Goal: Use online tool/utility: Utilize a website feature to perform a specific function

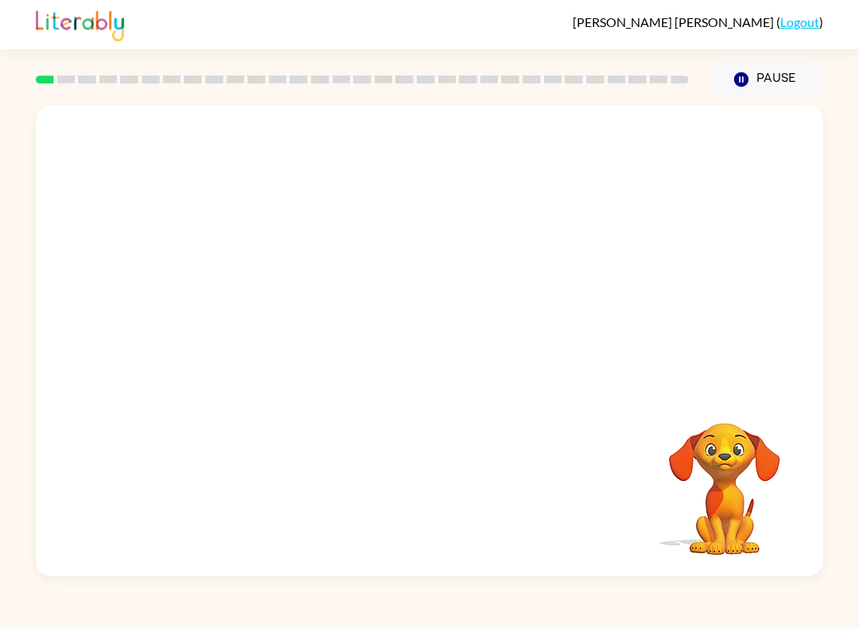
click at [4, 444] on div "Your browser must support playing .mp4 files to use Literably. Please try using…" at bounding box center [429, 337] width 859 height 479
click at [358, 362] on div at bounding box center [429, 341] width 787 height 472
click at [357, 362] on div at bounding box center [429, 341] width 787 height 472
click at [406, 353] on button "button" at bounding box center [429, 349] width 102 height 58
click at [406, 352] on div at bounding box center [429, 349] width 102 height 58
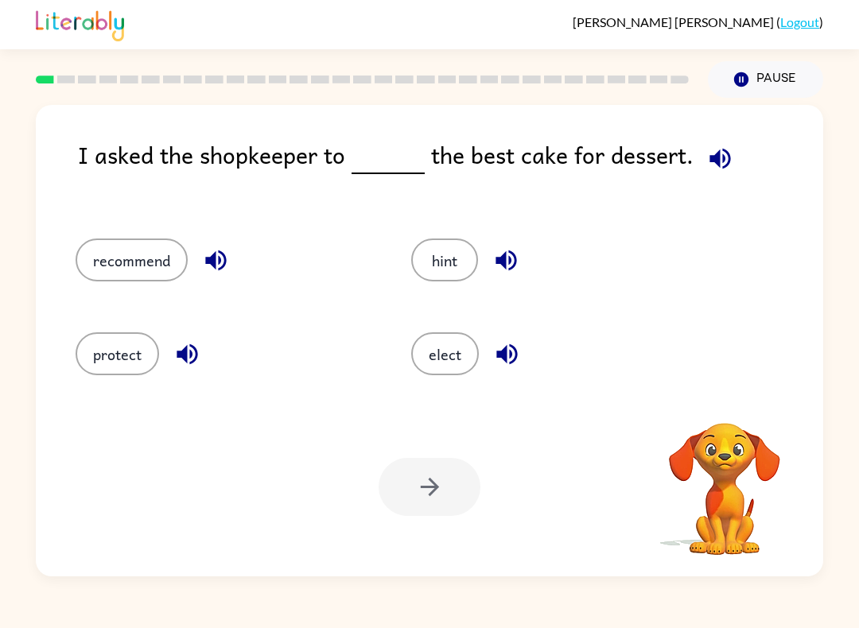
click at [431, 371] on button "elect" at bounding box center [445, 353] width 68 height 43
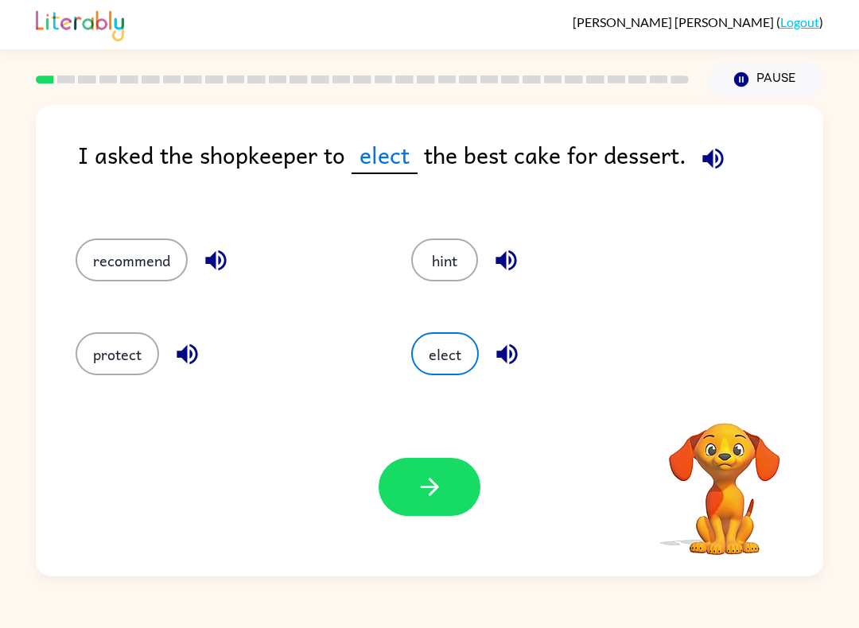
click at [716, 157] on icon "button" at bounding box center [713, 159] width 28 height 28
click at [160, 281] on button "recommend" at bounding box center [132, 260] width 112 height 43
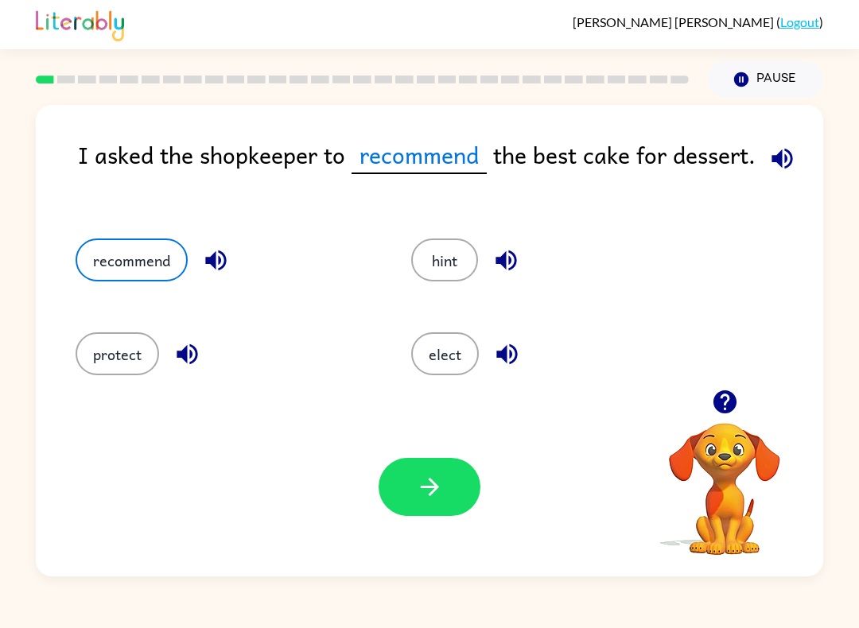
click at [435, 487] on icon "button" at bounding box center [429, 487] width 18 height 18
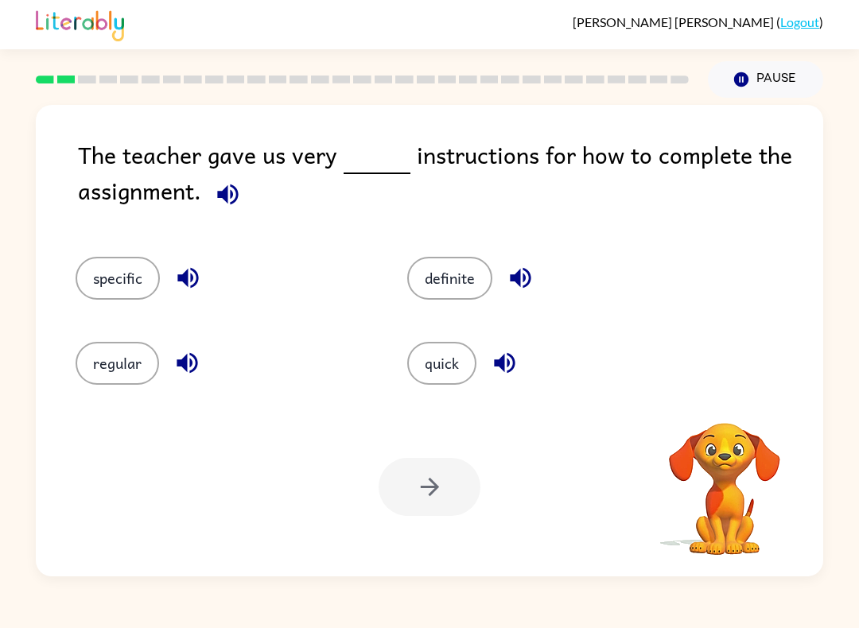
click at [243, 195] on button "button" at bounding box center [228, 194] width 41 height 41
click at [138, 270] on button "specific" at bounding box center [118, 278] width 84 height 43
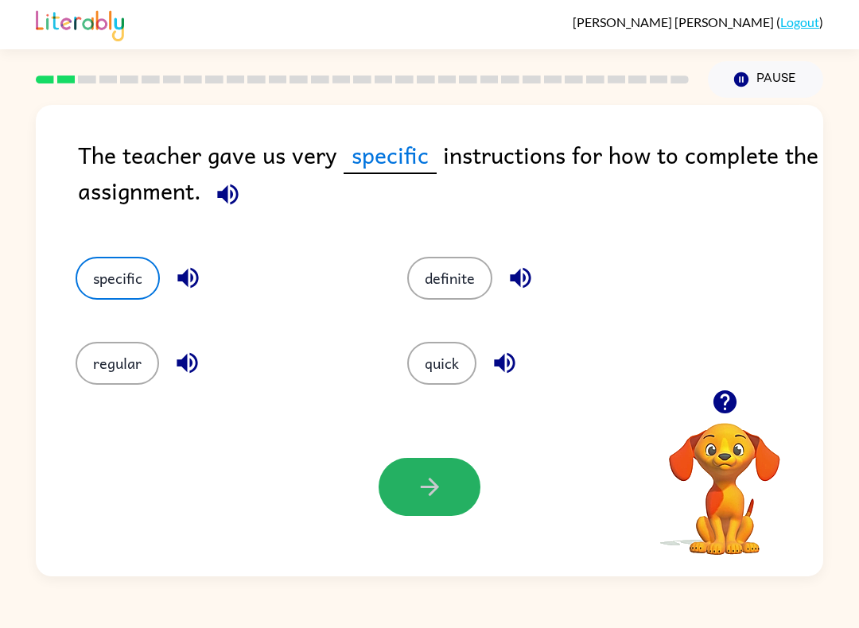
click at [431, 477] on icon "button" at bounding box center [430, 487] width 28 height 28
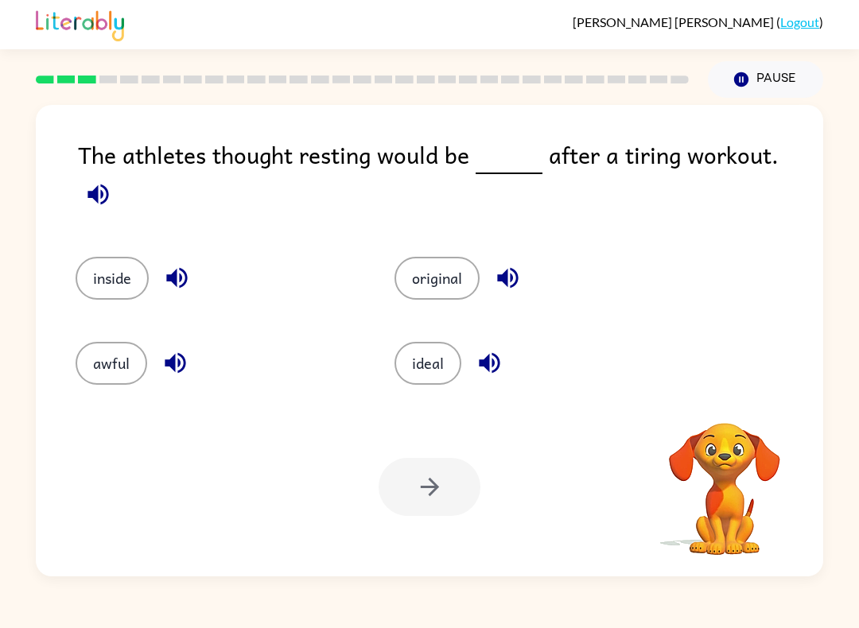
click at [118, 173] on span at bounding box center [98, 191] width 41 height 36
click at [108, 184] on icon "button" at bounding box center [97, 194] width 21 height 21
click at [112, 180] on icon "button" at bounding box center [98, 194] width 28 height 28
click at [111, 342] on button "awful" at bounding box center [112, 363] width 72 height 43
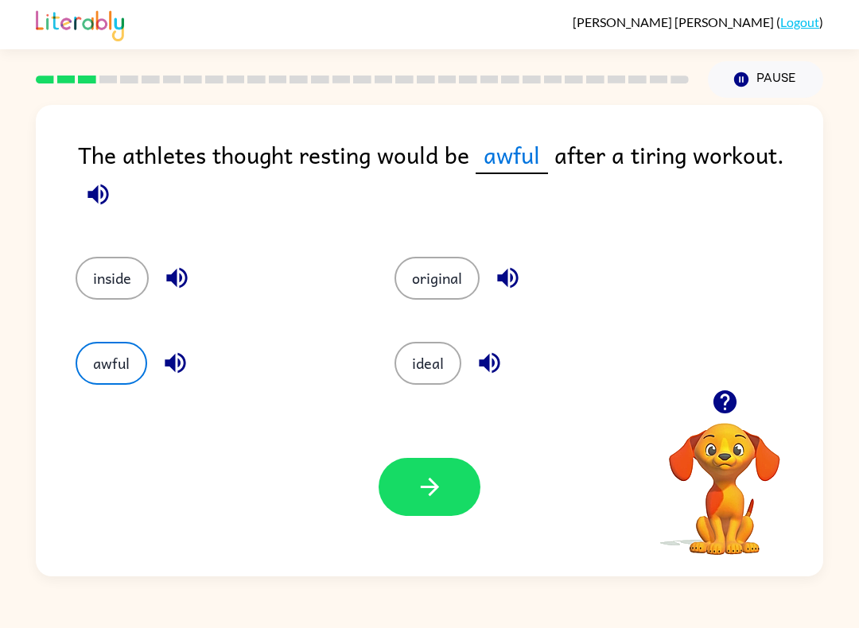
click at [433, 470] on button "button" at bounding box center [429, 487] width 102 height 58
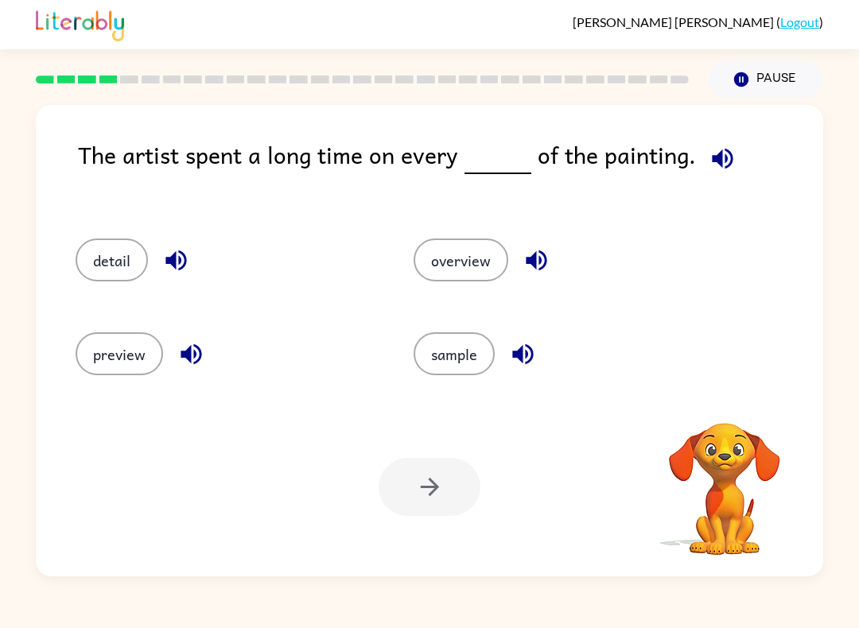
click at [714, 163] on icon "button" at bounding box center [722, 158] width 21 height 21
click at [716, 157] on icon "button" at bounding box center [722, 159] width 28 height 28
click at [491, 249] on button "overview" at bounding box center [460, 260] width 95 height 43
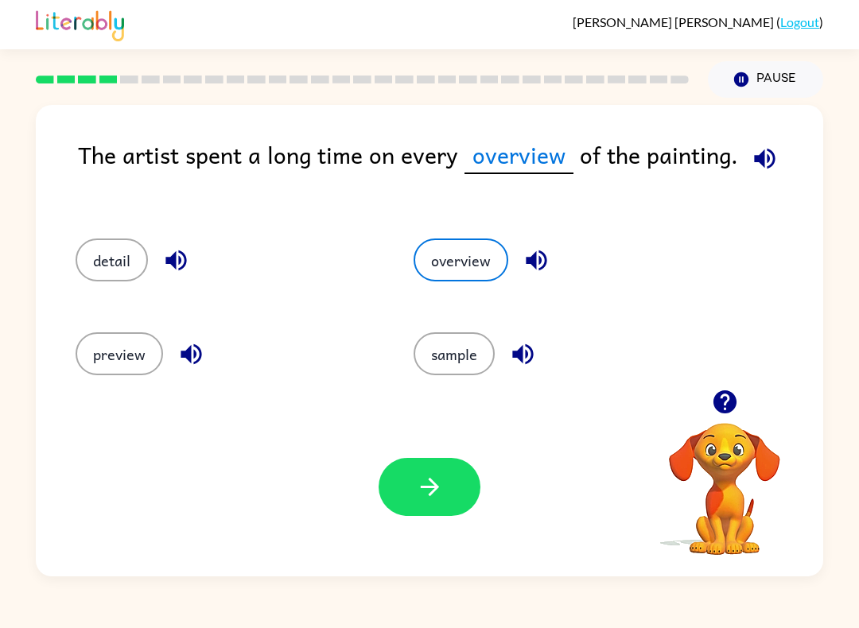
click at [112, 274] on button "detail" at bounding box center [112, 260] width 72 height 43
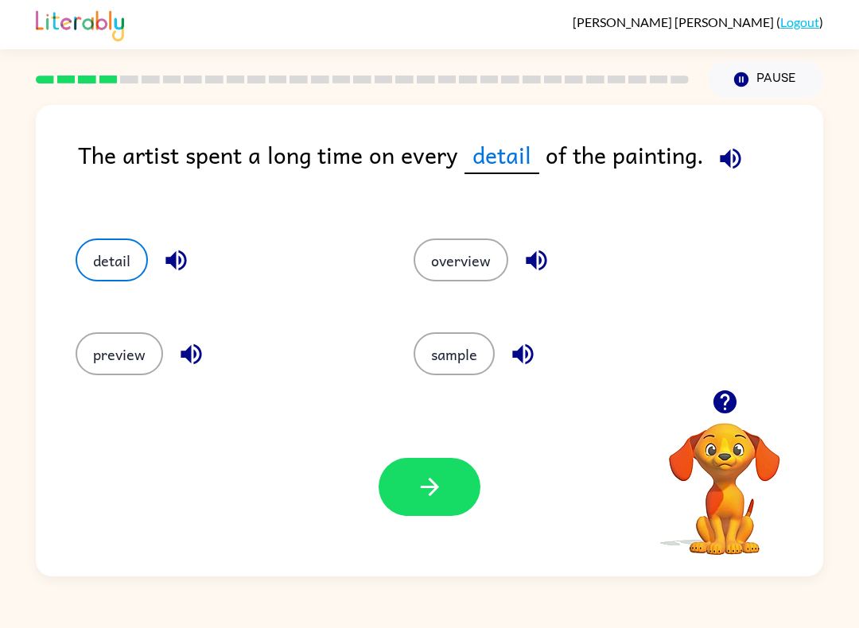
click at [429, 483] on icon "button" at bounding box center [430, 487] width 28 height 28
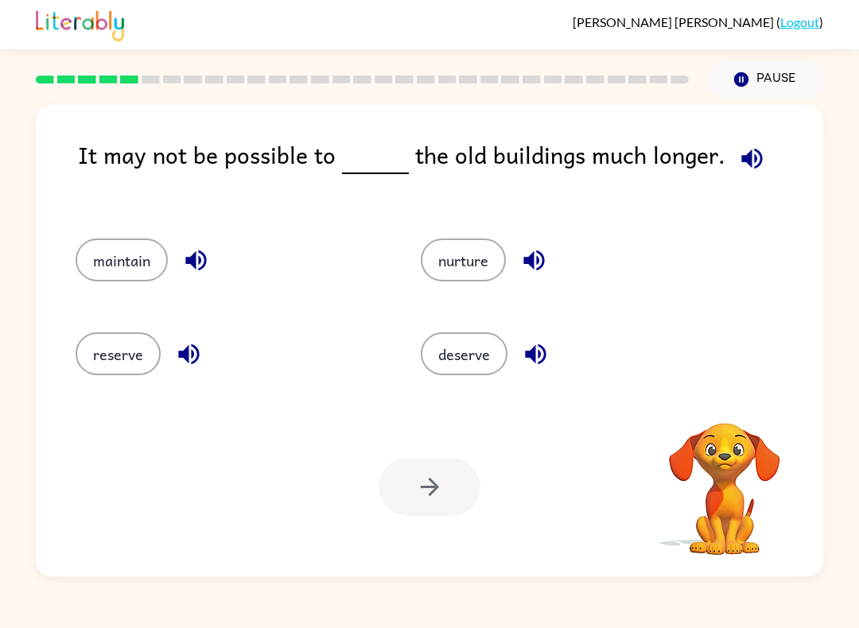
click at [745, 166] on icon "button" at bounding box center [752, 159] width 28 height 28
click at [105, 257] on button "maintain" at bounding box center [122, 260] width 92 height 43
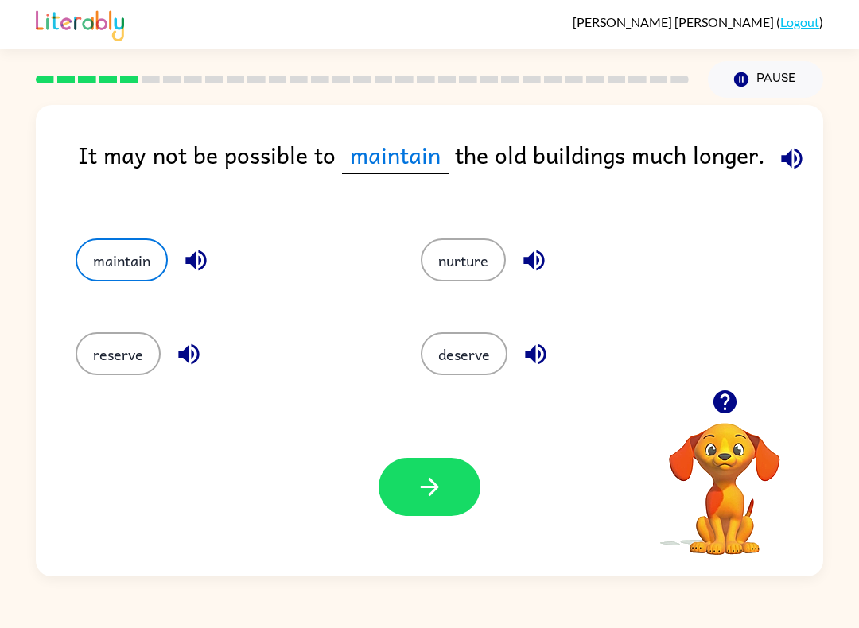
click at [445, 491] on button "button" at bounding box center [429, 487] width 102 height 58
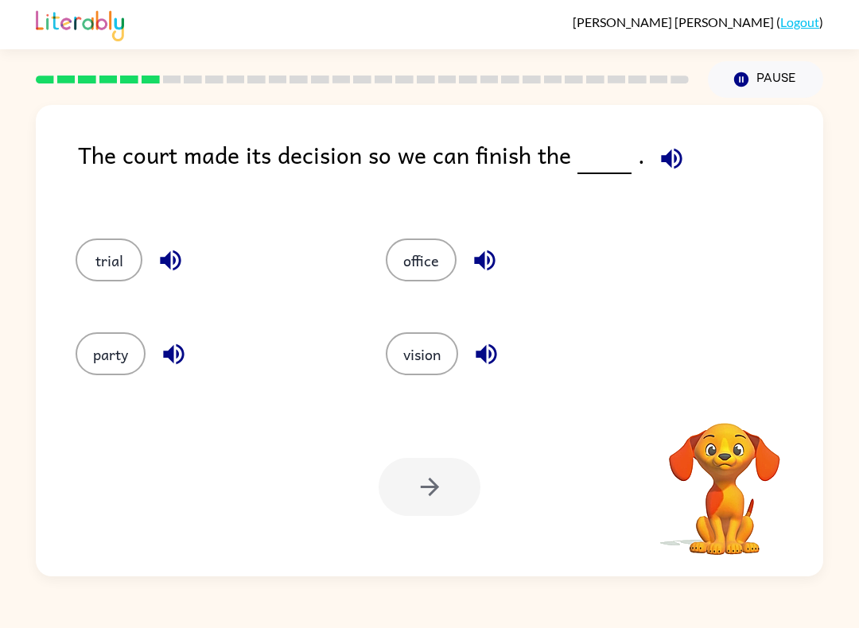
click at [677, 146] on icon "button" at bounding box center [672, 159] width 28 height 28
click at [669, 159] on icon "button" at bounding box center [671, 158] width 21 height 21
click at [411, 356] on button "vision" at bounding box center [422, 353] width 72 height 43
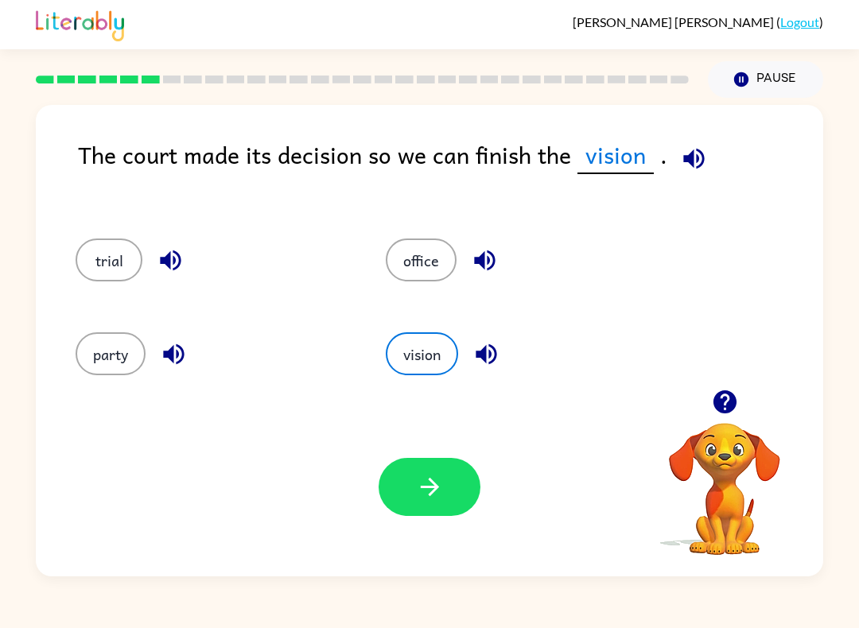
click at [405, 230] on div "office" at bounding box center [510, 255] width 310 height 94
click at [417, 260] on button "office" at bounding box center [421, 260] width 71 height 43
click at [74, 273] on div "trial" at bounding box center [200, 255] width 310 height 94
click at [96, 257] on button "trial" at bounding box center [109, 260] width 67 height 43
click at [406, 472] on button "button" at bounding box center [429, 487] width 102 height 58
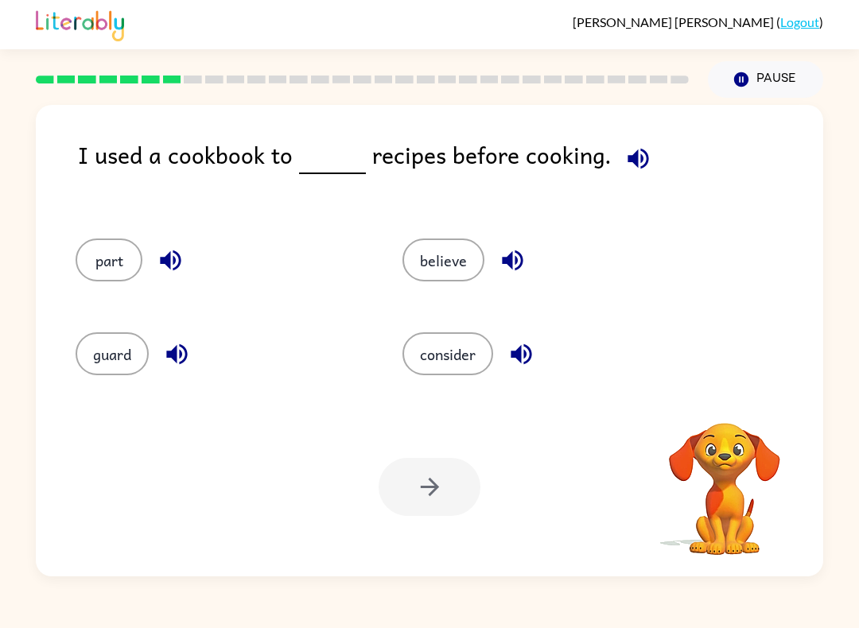
click at [631, 161] on icon "button" at bounding box center [638, 159] width 28 height 28
click at [634, 162] on icon "button" at bounding box center [637, 158] width 21 height 21
click at [628, 165] on icon "button" at bounding box center [637, 158] width 21 height 21
click at [630, 156] on icon "button" at bounding box center [637, 158] width 21 height 21
click at [446, 359] on button "consider" at bounding box center [447, 353] width 91 height 43
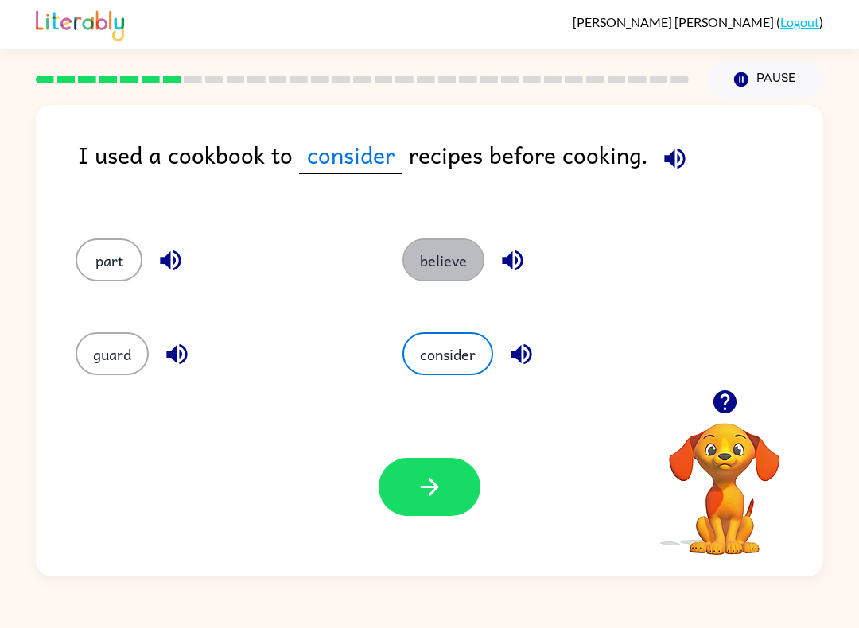
click at [433, 275] on button "believe" at bounding box center [443, 260] width 82 height 43
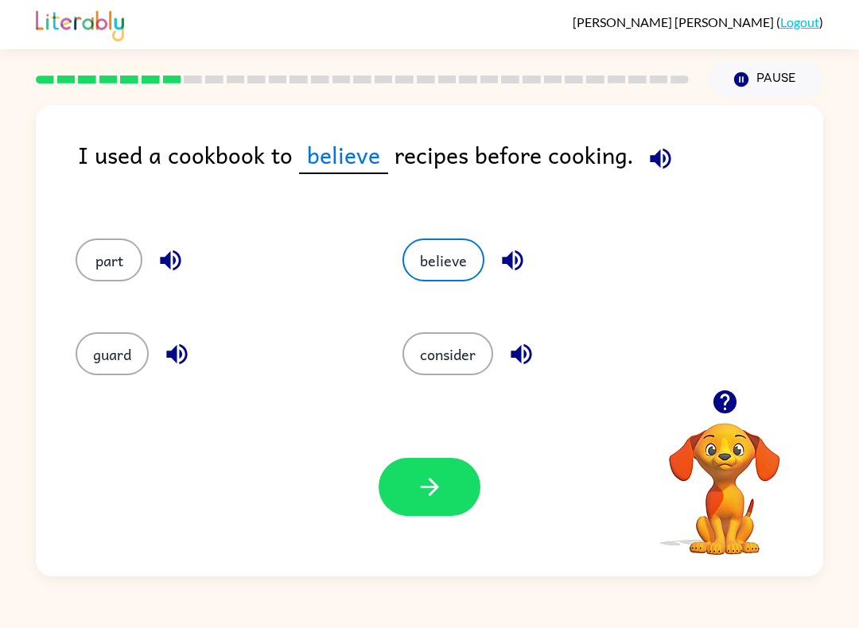
click at [122, 274] on button "part" at bounding box center [109, 260] width 67 height 43
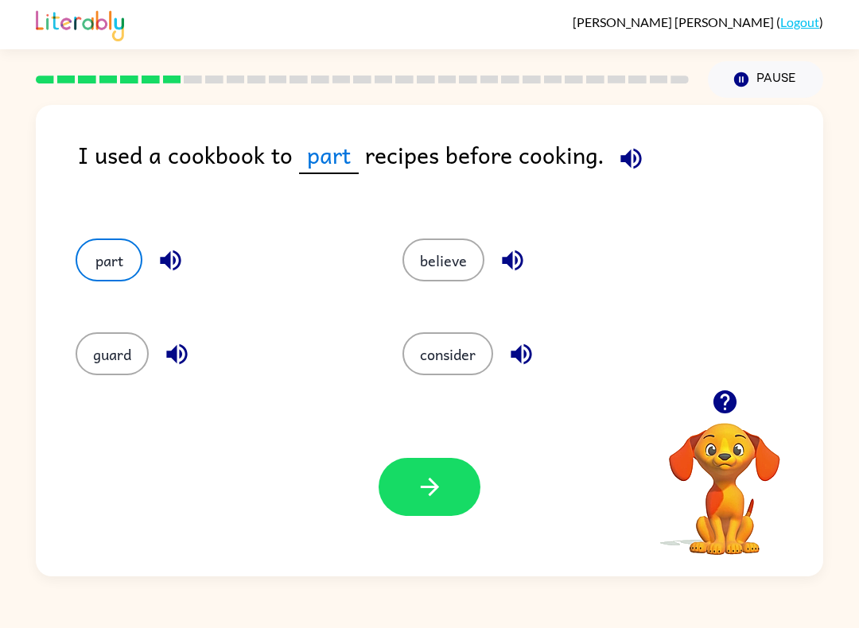
click at [112, 359] on button "guard" at bounding box center [112, 353] width 73 height 43
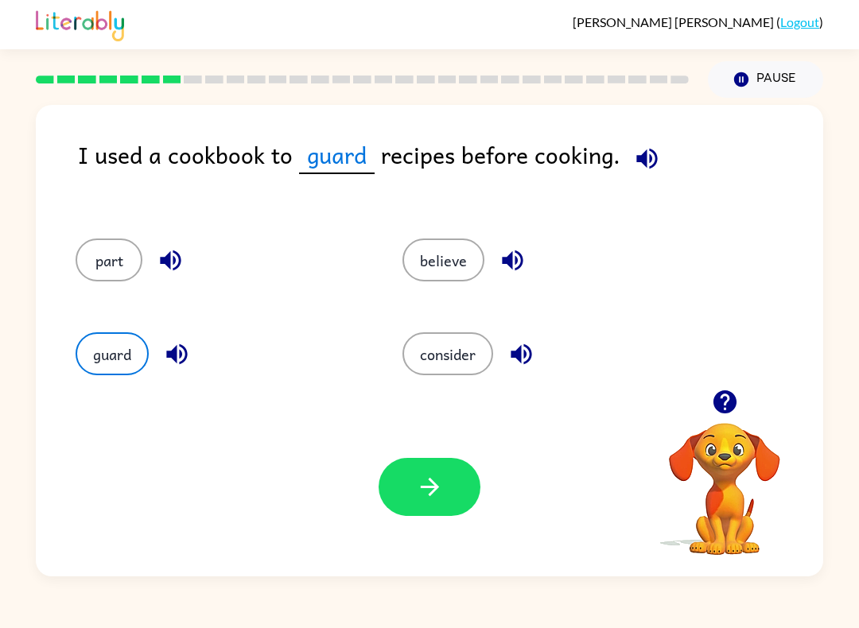
click at [430, 354] on button "consider" at bounding box center [447, 353] width 91 height 43
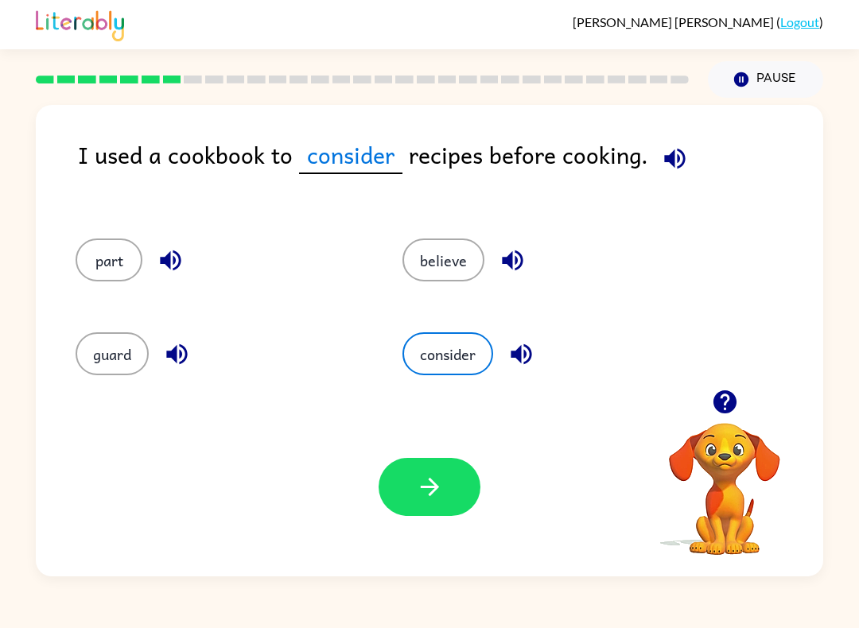
click at [427, 498] on icon "button" at bounding box center [430, 487] width 28 height 28
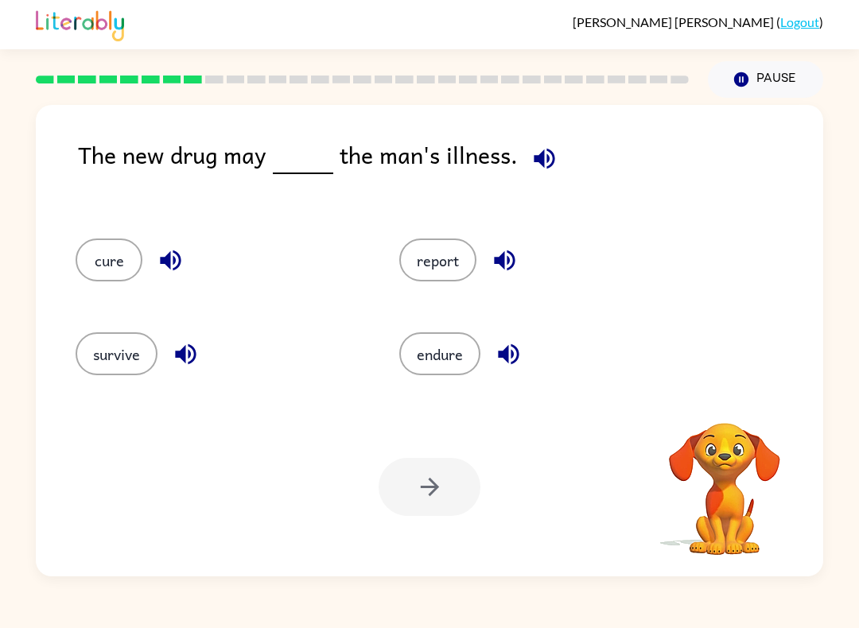
click at [420, 487] on div at bounding box center [429, 487] width 102 height 58
click at [536, 151] on icon "button" at bounding box center [544, 159] width 28 height 28
click at [101, 255] on button "cure" at bounding box center [109, 260] width 67 height 43
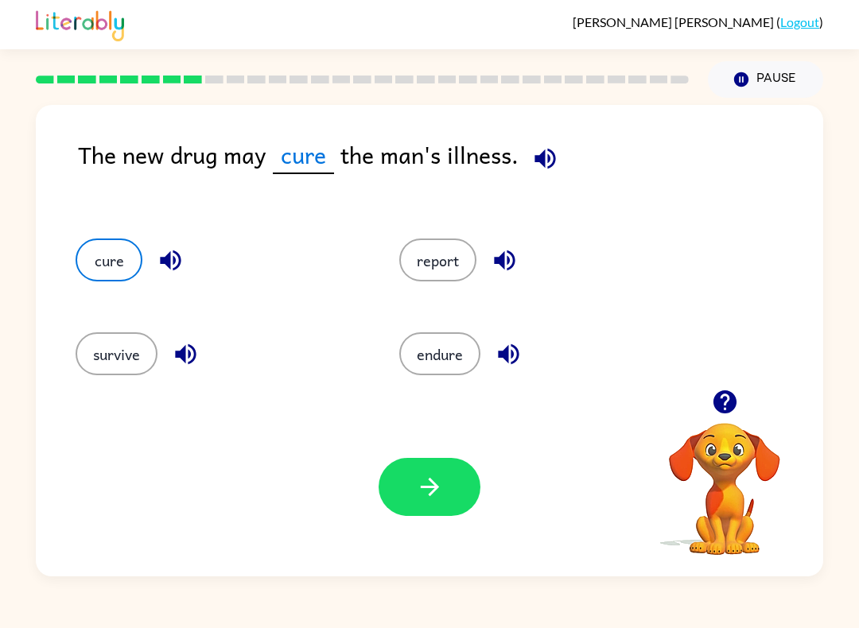
click at [416, 485] on icon "button" at bounding box center [430, 487] width 28 height 28
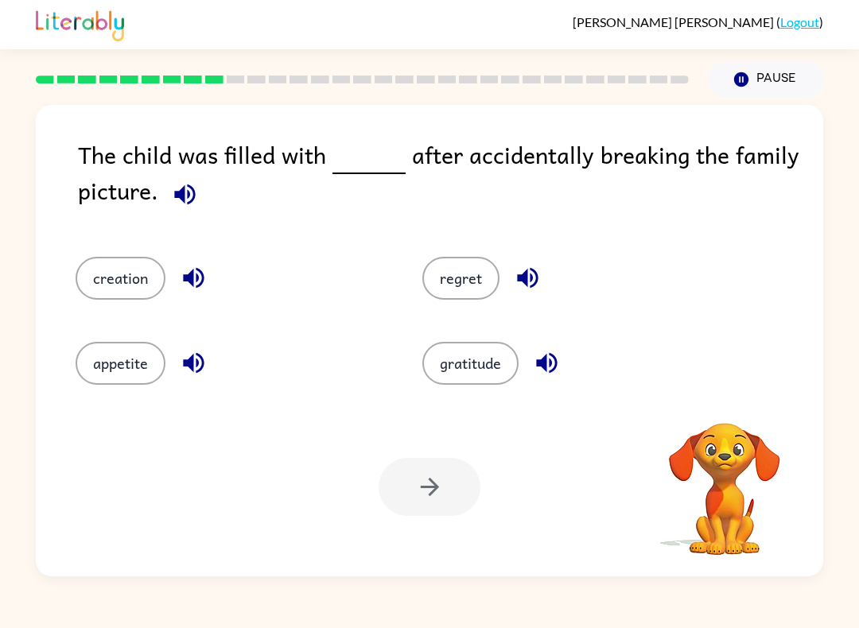
click at [185, 198] on icon "button" at bounding box center [185, 194] width 28 height 28
click at [452, 275] on button "regret" at bounding box center [460, 278] width 77 height 43
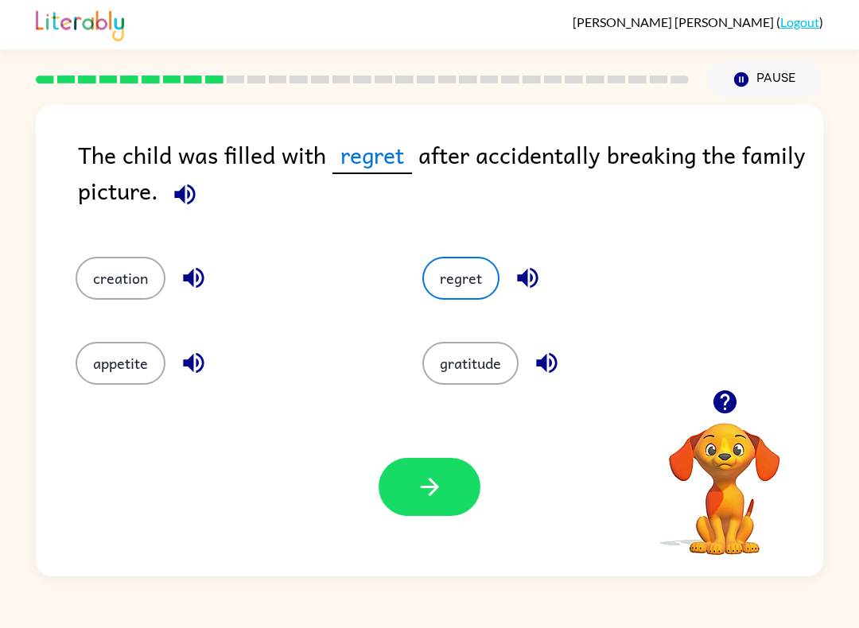
click at [412, 464] on button "button" at bounding box center [429, 487] width 102 height 58
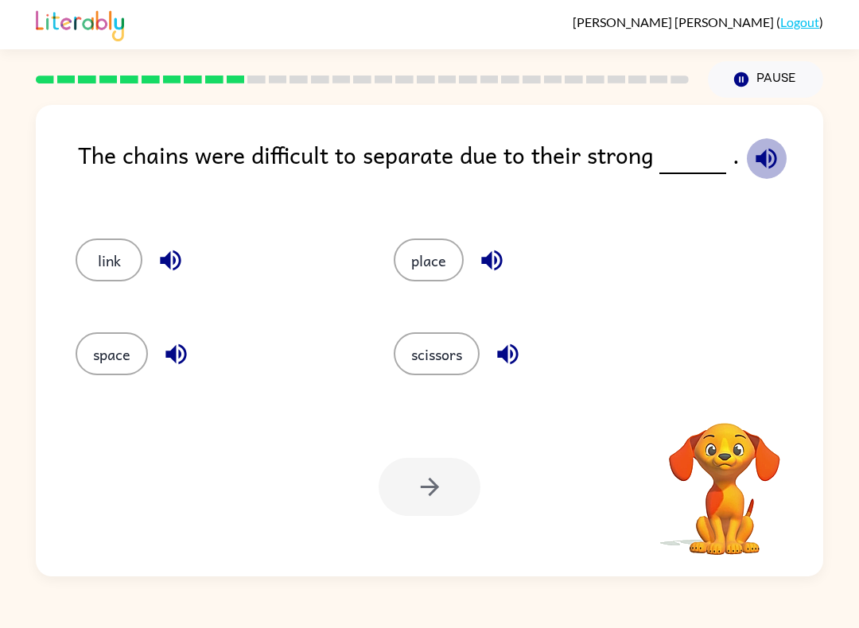
click at [766, 163] on icon "button" at bounding box center [766, 159] width 28 height 28
click at [438, 264] on button "place" at bounding box center [429, 260] width 70 height 43
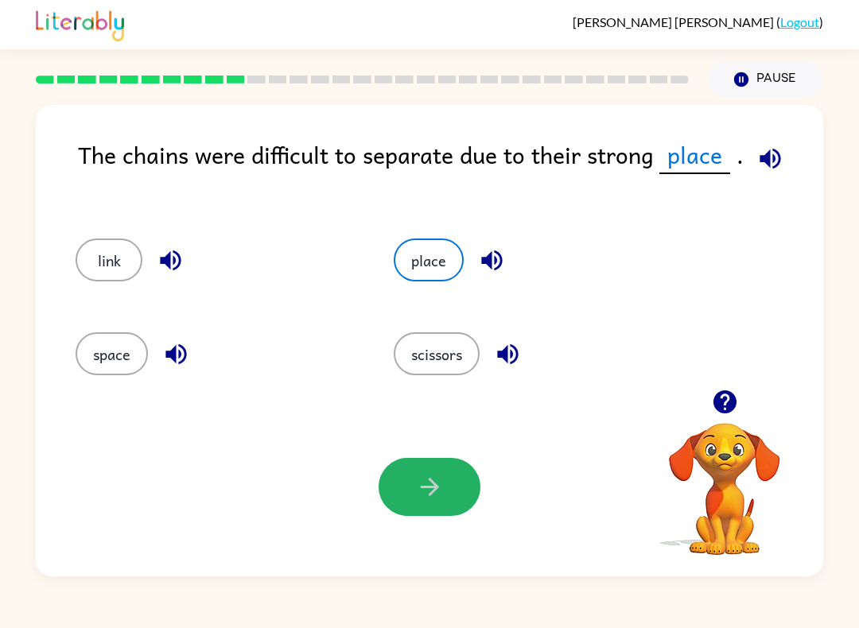
click at [462, 497] on button "button" at bounding box center [429, 487] width 102 height 58
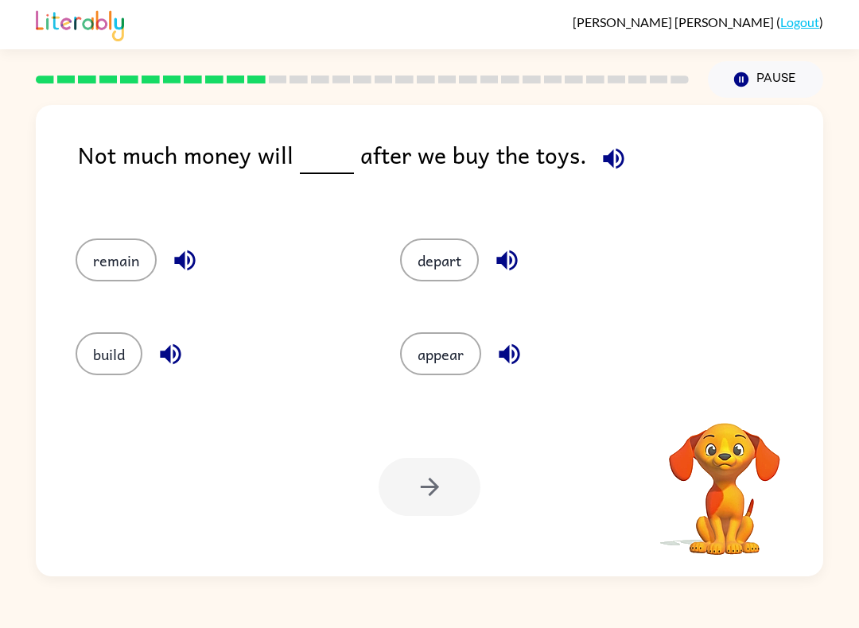
click at [619, 159] on icon "button" at bounding box center [614, 159] width 28 height 28
click at [111, 261] on button "remain" at bounding box center [116, 260] width 81 height 43
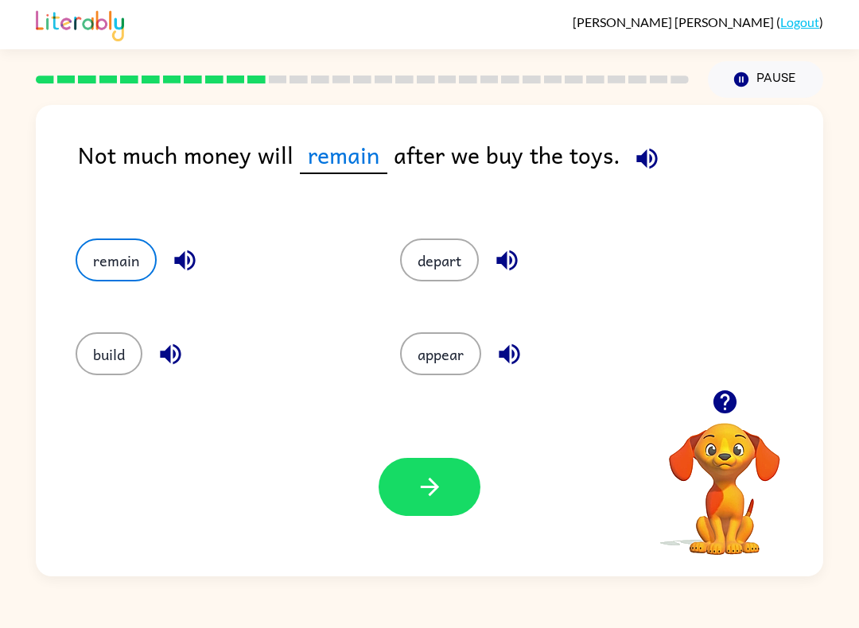
click at [395, 513] on button "button" at bounding box center [429, 487] width 102 height 58
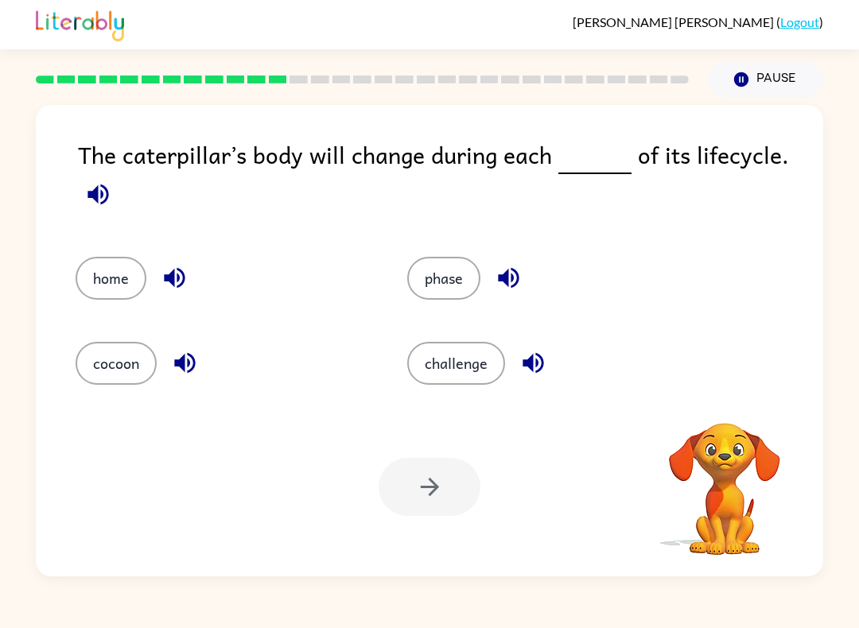
click at [103, 195] on icon "button" at bounding box center [97, 194] width 21 height 21
click at [431, 291] on button "phase" at bounding box center [443, 278] width 73 height 43
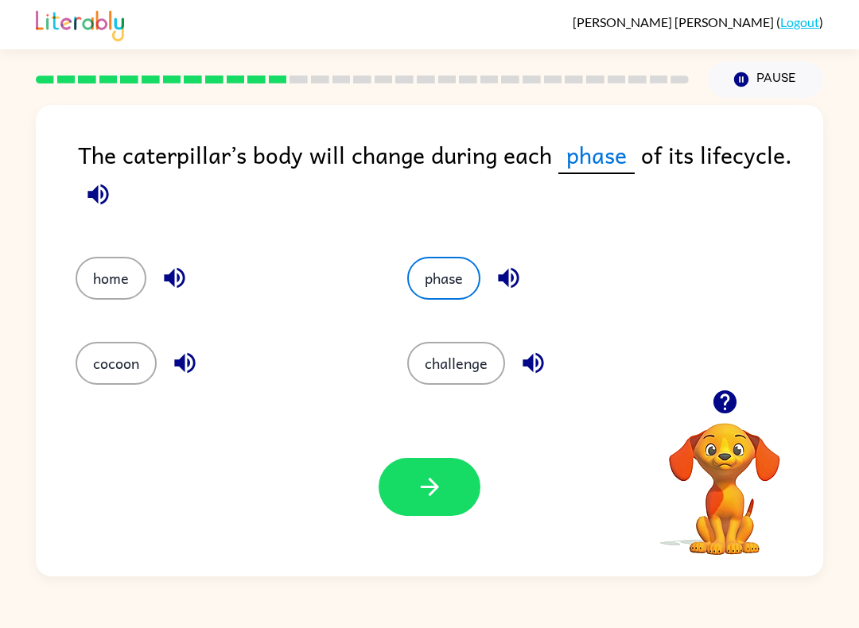
click at [427, 499] on icon "button" at bounding box center [430, 487] width 28 height 28
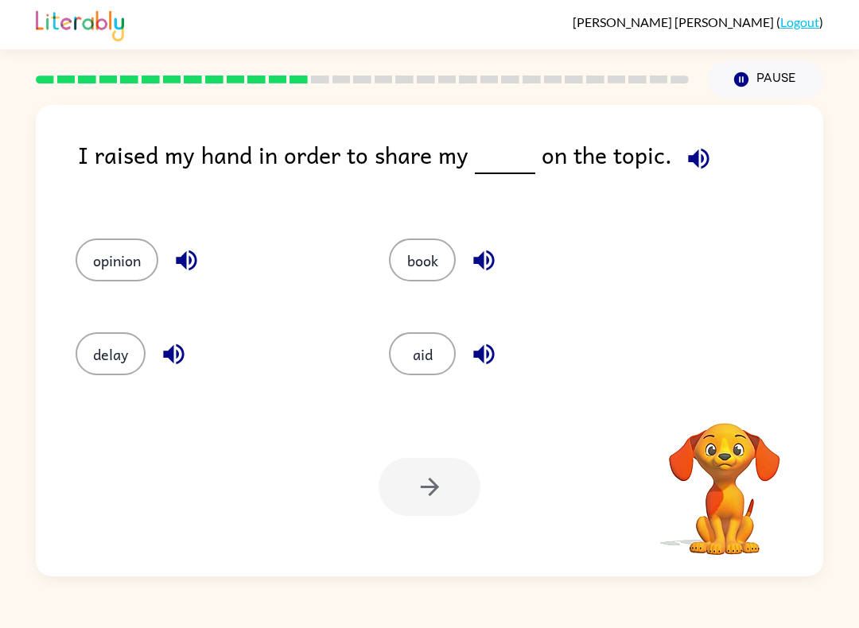
click at [685, 152] on icon "button" at bounding box center [699, 159] width 28 height 28
click at [107, 260] on button "opinion" at bounding box center [117, 260] width 83 height 43
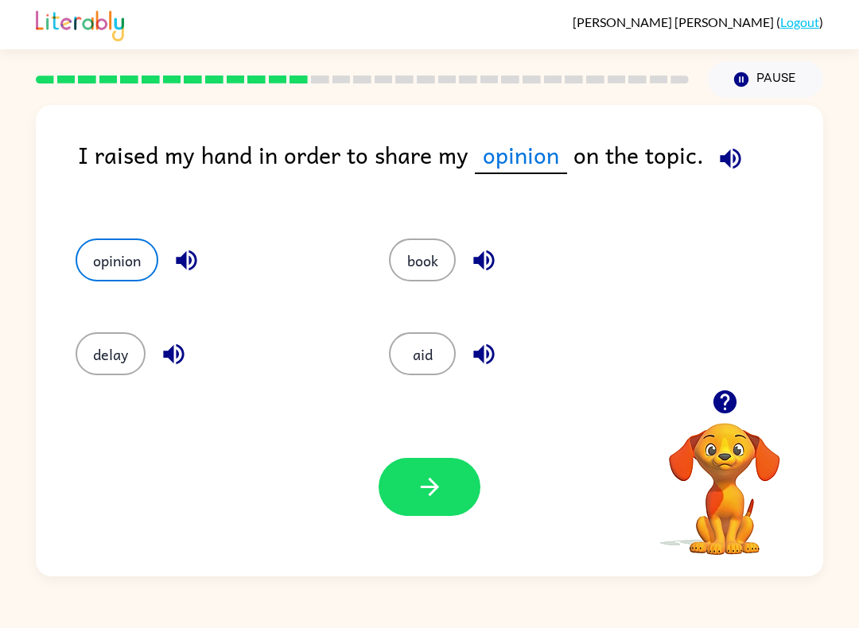
click at [427, 472] on button "button" at bounding box center [429, 487] width 102 height 58
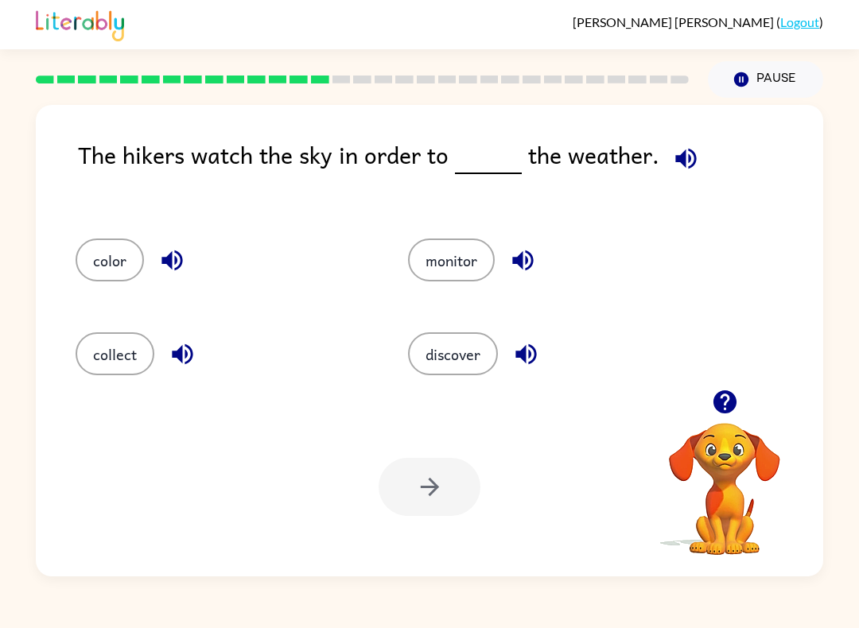
click at [681, 165] on icon "button" at bounding box center [686, 159] width 28 height 28
click at [473, 257] on button "monitor" at bounding box center [451, 260] width 87 height 43
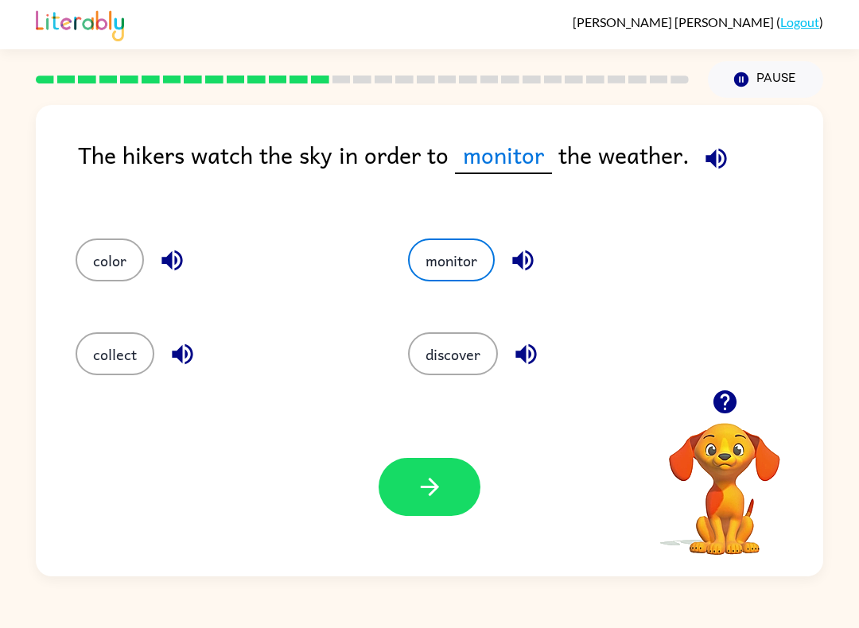
click at [434, 479] on icon "button" at bounding box center [430, 487] width 28 height 28
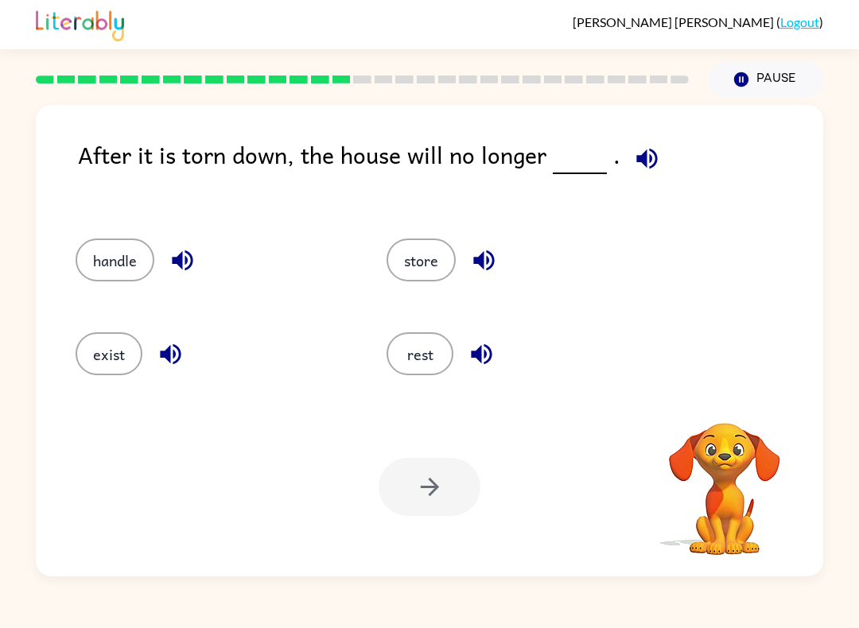
click at [647, 162] on icon "button" at bounding box center [647, 159] width 28 height 28
click at [94, 355] on button "exist" at bounding box center [109, 353] width 67 height 43
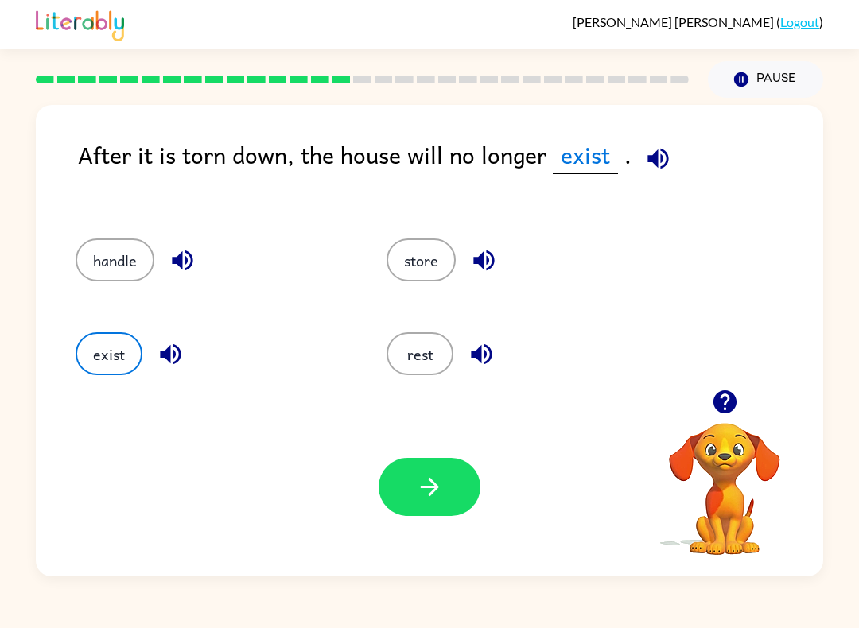
click at [459, 480] on button "button" at bounding box center [429, 487] width 102 height 58
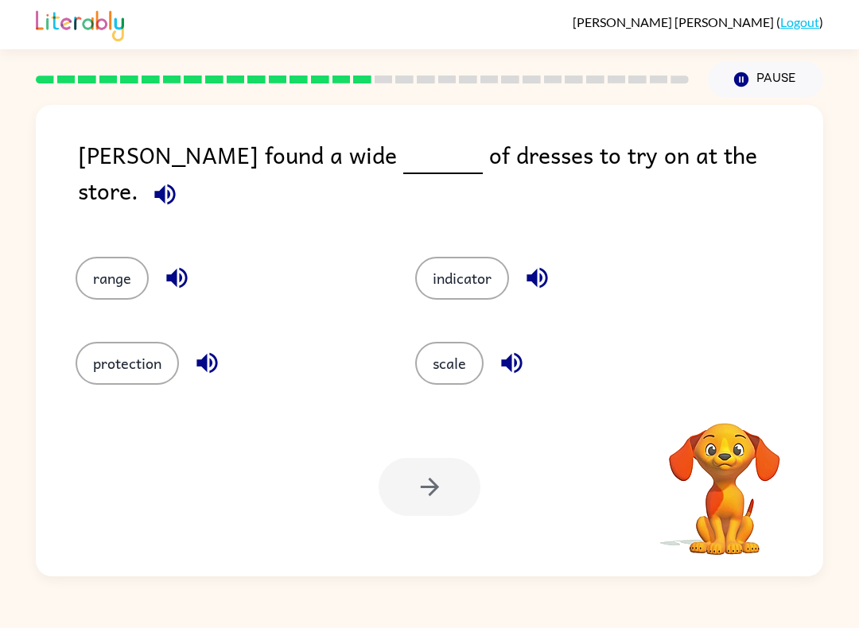
click at [179, 180] on icon "button" at bounding box center [165, 194] width 28 height 28
click at [175, 184] on icon "button" at bounding box center [164, 194] width 21 height 21
click at [492, 266] on button "indicator" at bounding box center [462, 278] width 94 height 43
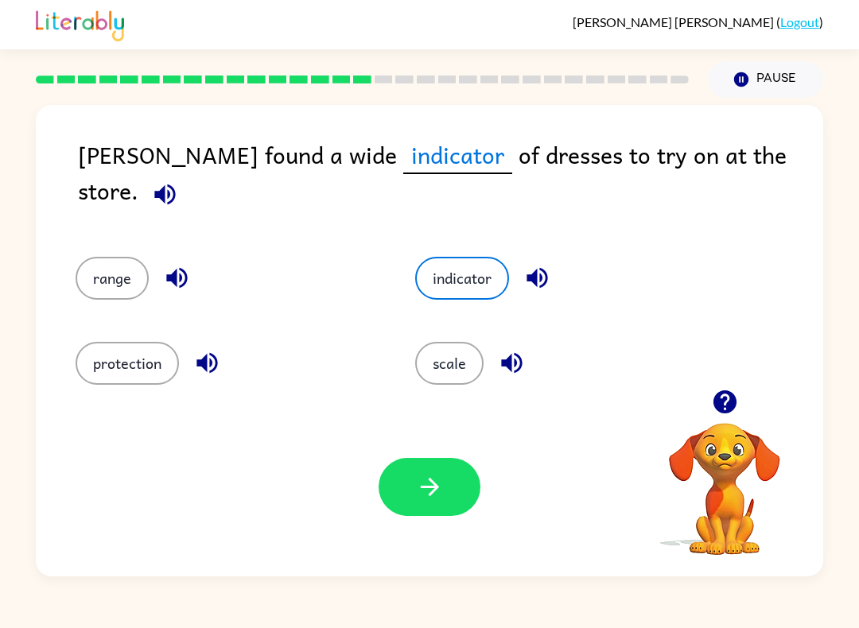
click at [448, 353] on button "scale" at bounding box center [449, 363] width 68 height 43
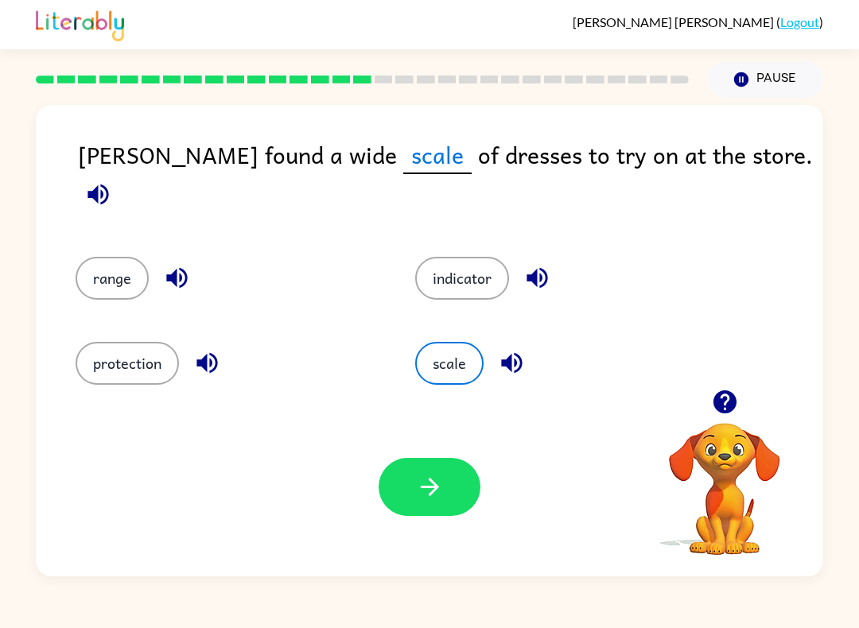
click at [485, 273] on button "indicator" at bounding box center [462, 278] width 94 height 43
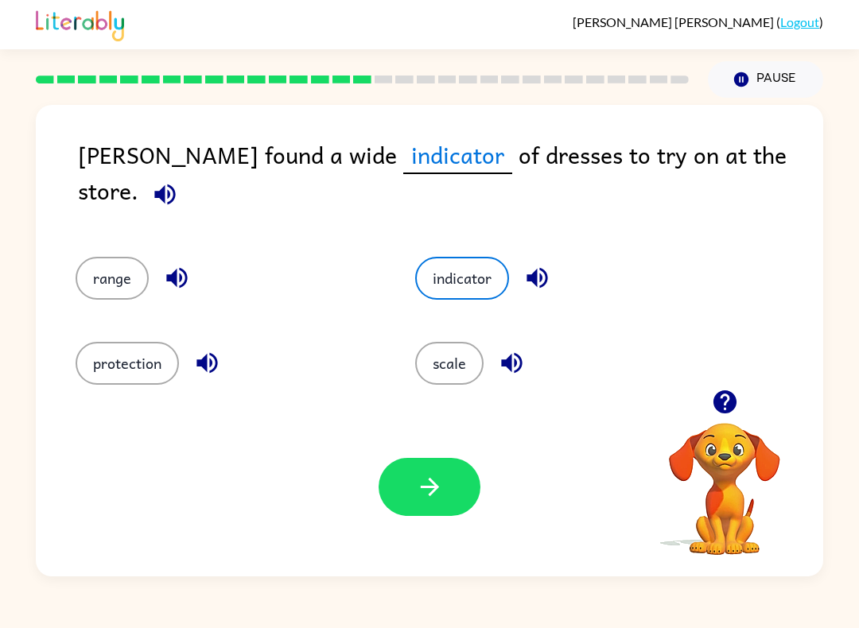
click at [452, 375] on button "scale" at bounding box center [449, 363] width 68 height 43
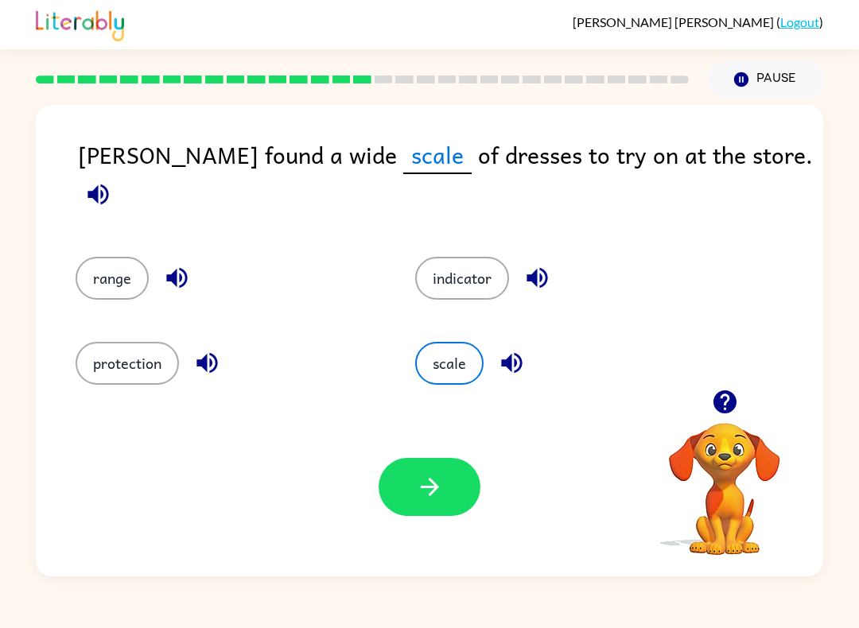
click at [483, 266] on button "indicator" at bounding box center [462, 278] width 94 height 43
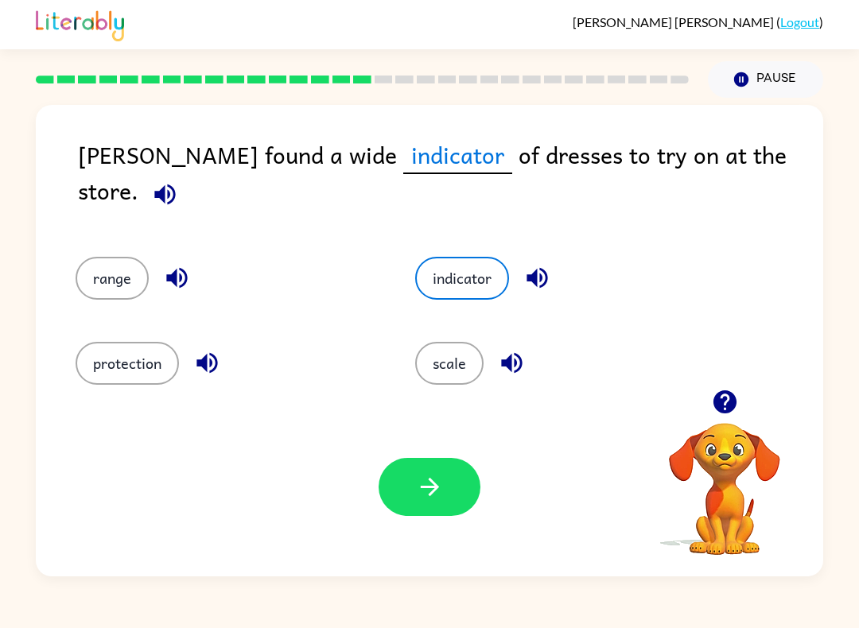
click at [473, 365] on button "scale" at bounding box center [449, 363] width 68 height 43
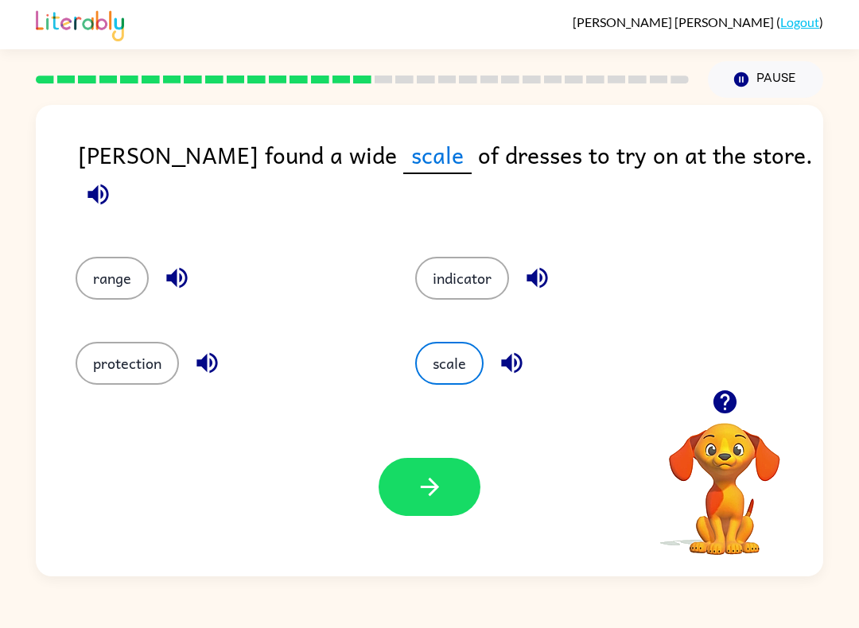
click at [482, 268] on button "indicator" at bounding box center [462, 278] width 94 height 43
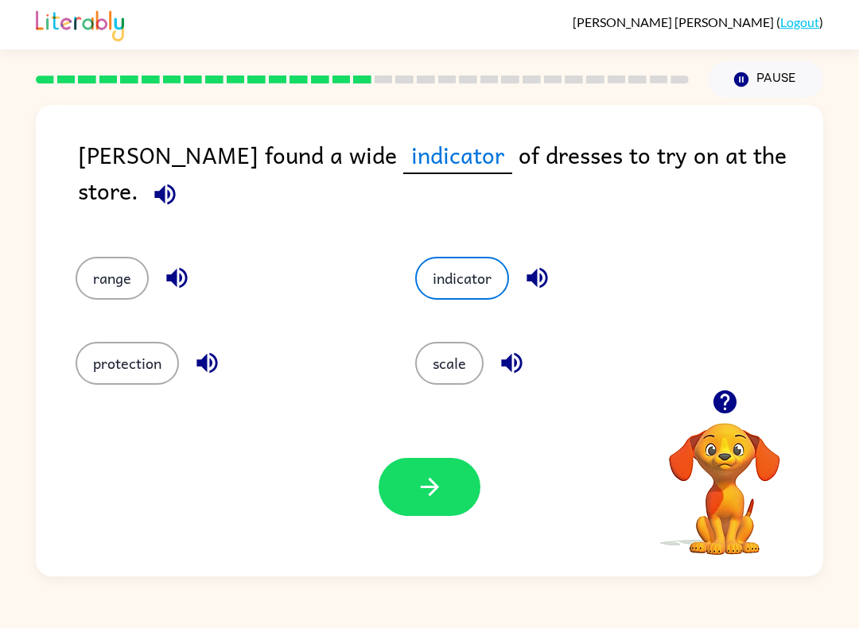
click at [460, 375] on button "scale" at bounding box center [449, 363] width 68 height 43
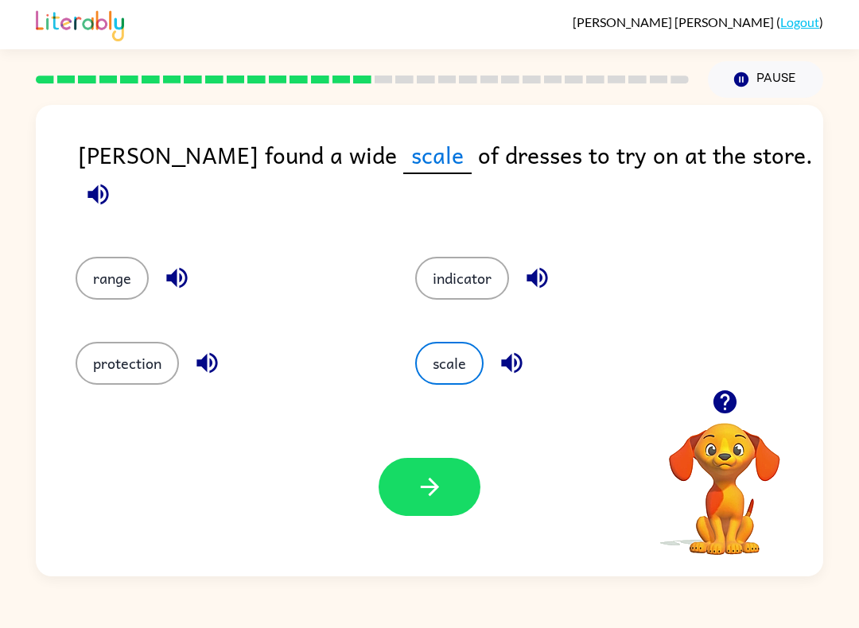
click at [487, 262] on button "indicator" at bounding box center [462, 278] width 94 height 43
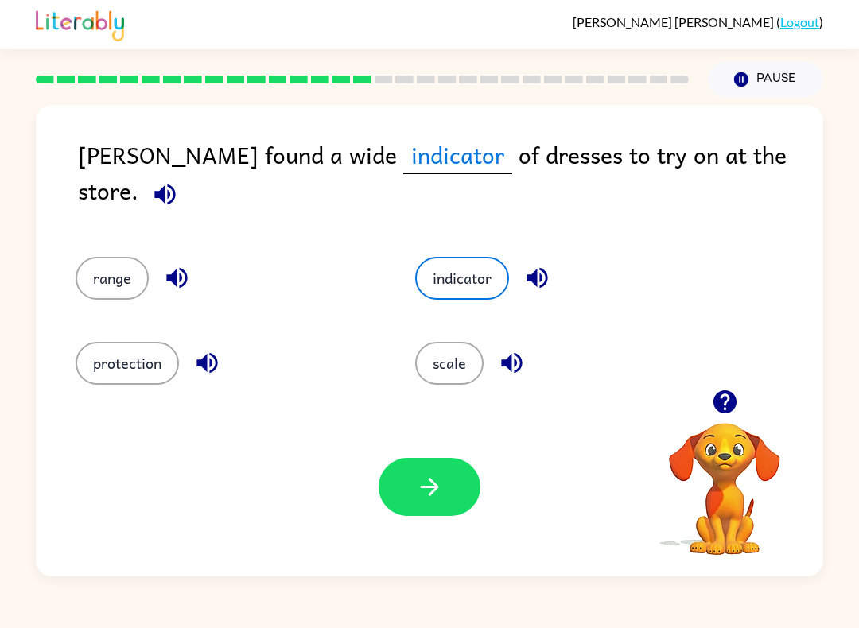
click at [467, 357] on button "scale" at bounding box center [449, 363] width 68 height 43
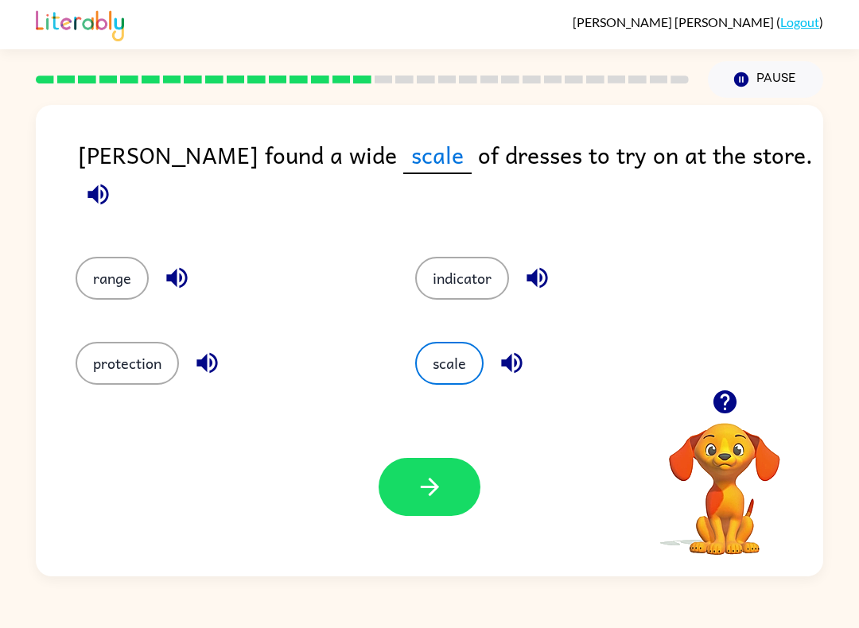
click at [472, 279] on button "indicator" at bounding box center [462, 278] width 94 height 43
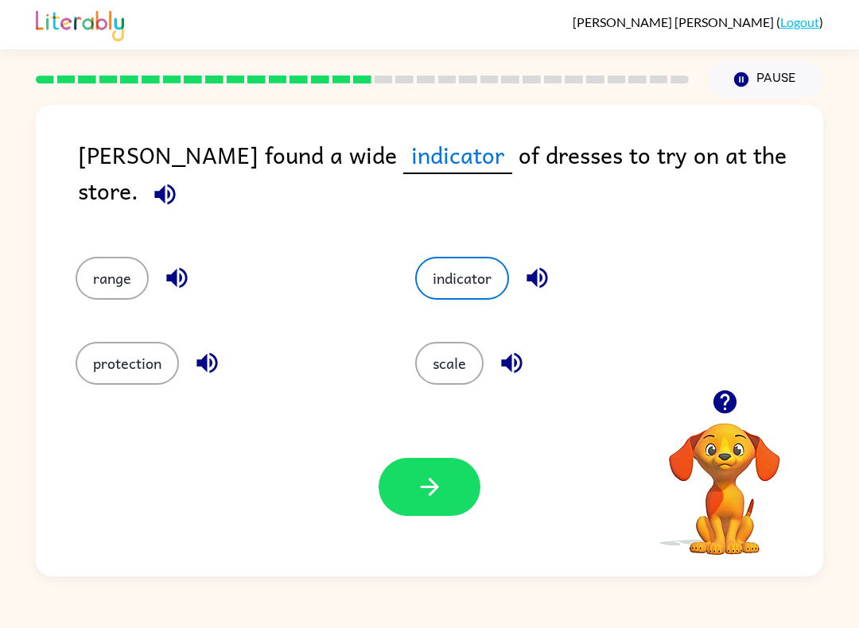
click at [456, 342] on button "scale" at bounding box center [449, 363] width 68 height 43
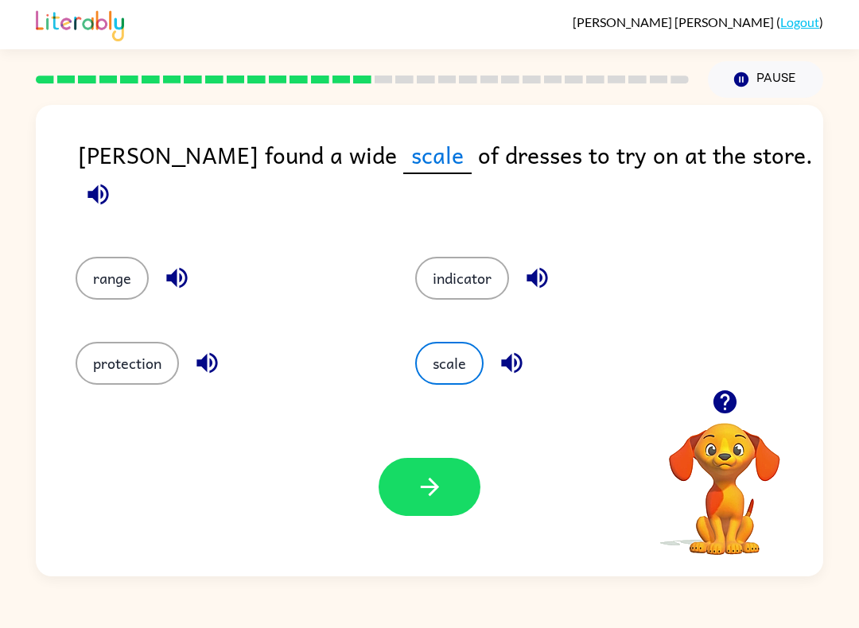
click at [473, 263] on button "indicator" at bounding box center [462, 278] width 94 height 43
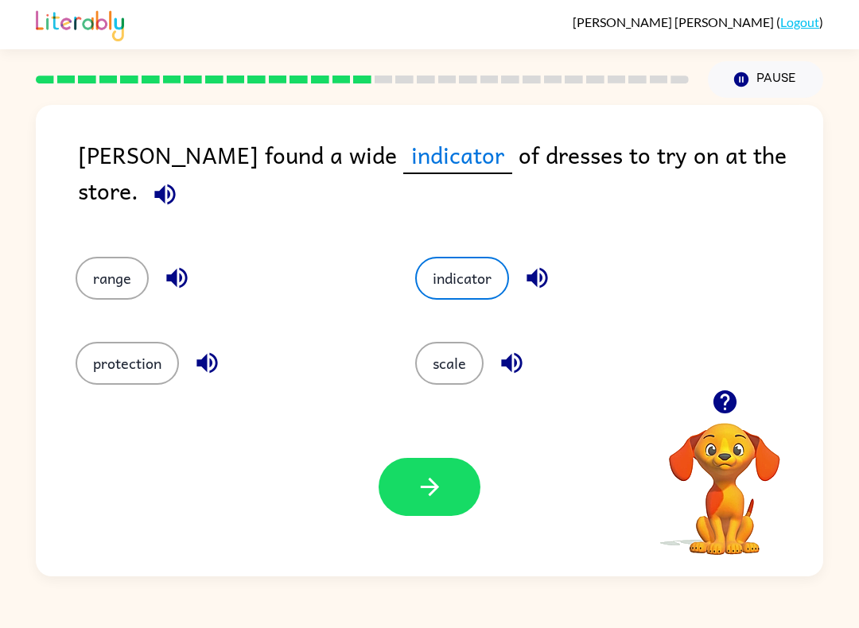
click at [479, 367] on button "scale" at bounding box center [449, 363] width 68 height 43
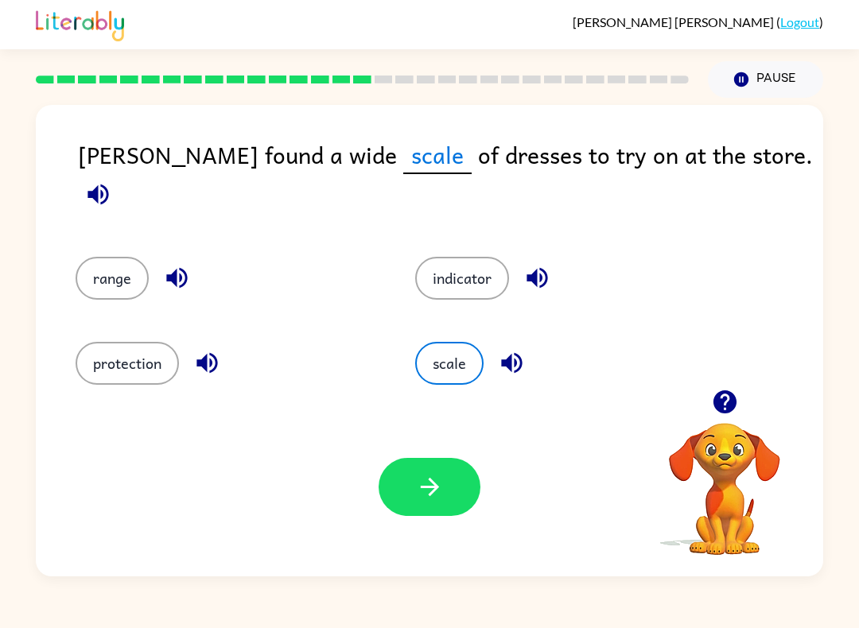
click at [501, 270] on button "indicator" at bounding box center [462, 278] width 94 height 43
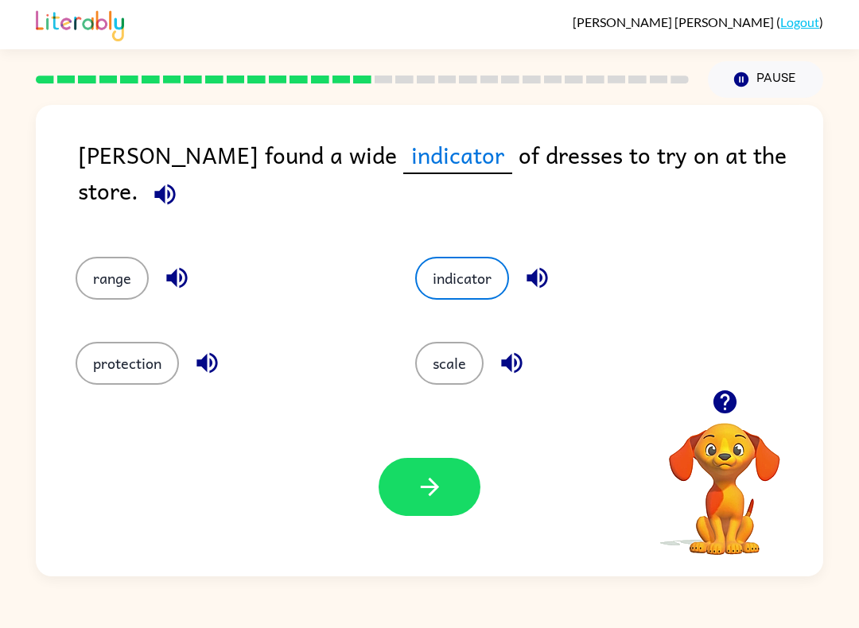
click at [475, 358] on button "scale" at bounding box center [449, 363] width 68 height 43
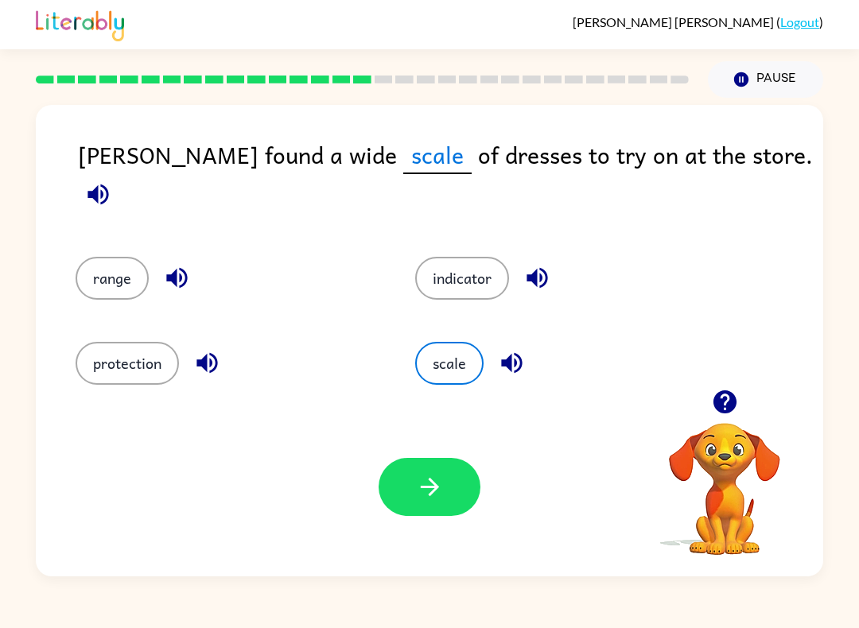
click at [470, 273] on button "indicator" at bounding box center [462, 278] width 94 height 43
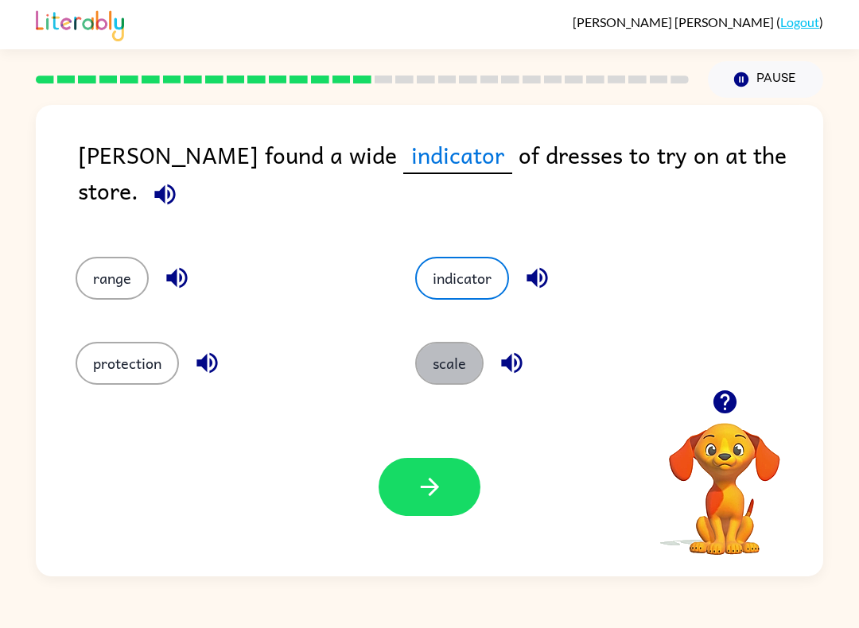
click at [446, 359] on button "scale" at bounding box center [449, 363] width 68 height 43
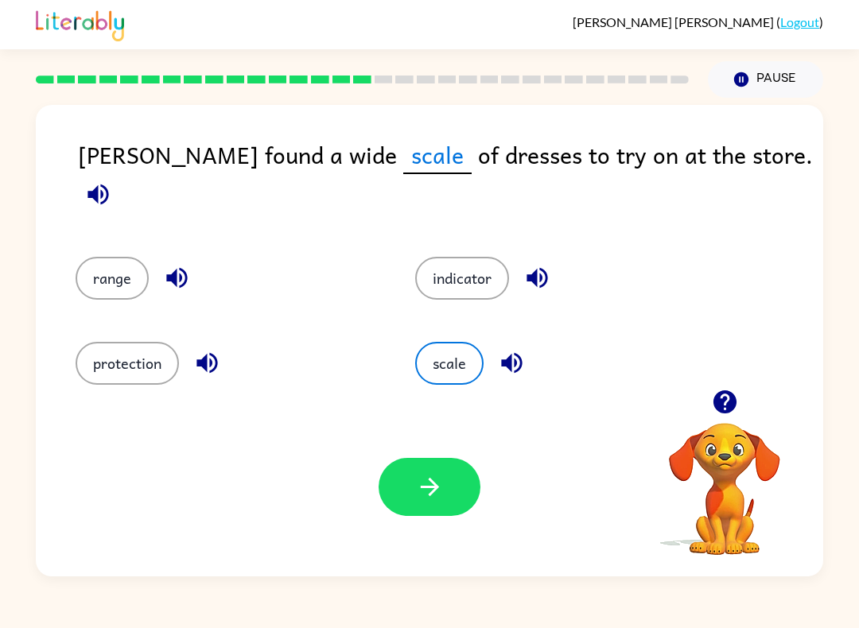
click at [85, 289] on div "range" at bounding box center [215, 269] width 340 height 85
click at [113, 262] on button "range" at bounding box center [112, 278] width 73 height 43
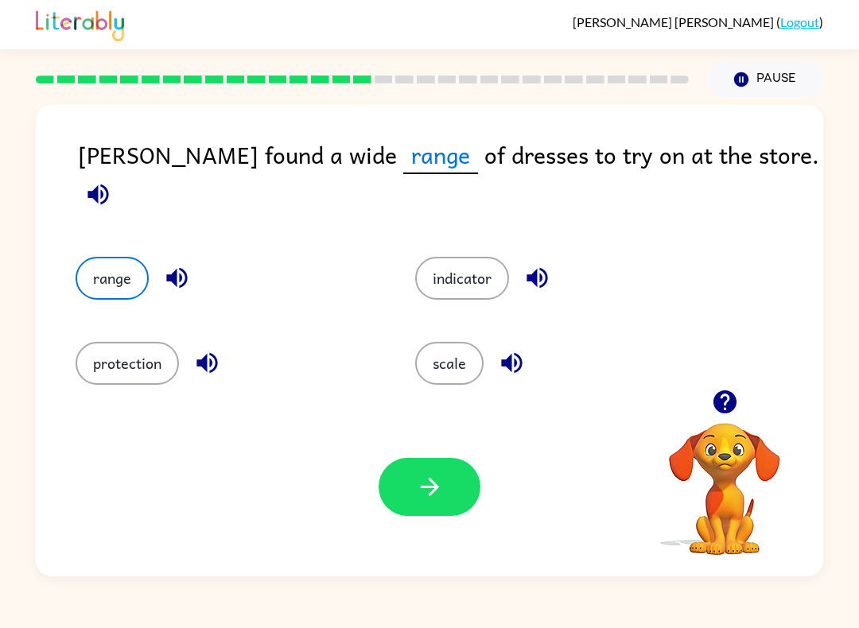
click at [108, 257] on button "range" at bounding box center [112, 278] width 73 height 43
click at [443, 493] on icon "button" at bounding box center [430, 487] width 28 height 28
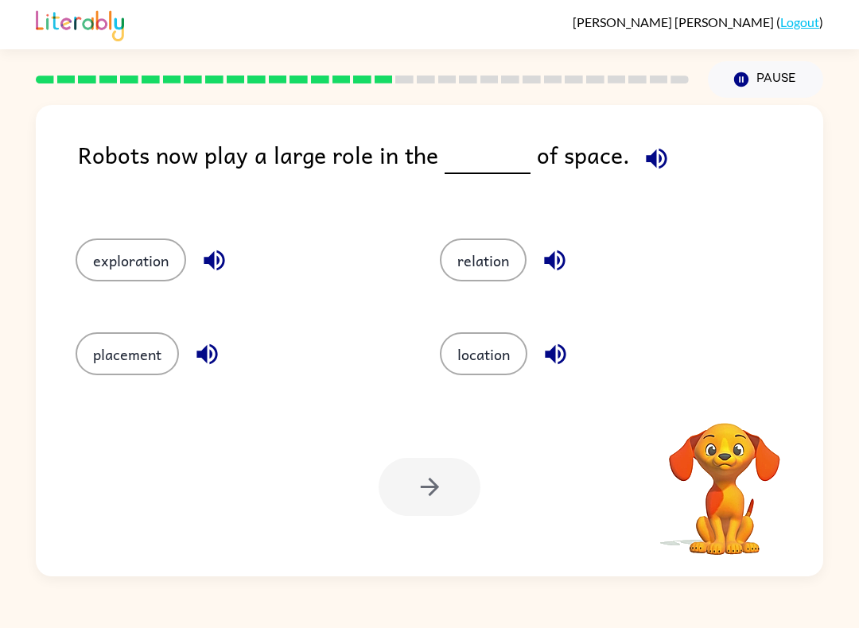
click at [655, 156] on icon "button" at bounding box center [656, 158] width 21 height 21
click at [559, 266] on icon "button" at bounding box center [555, 260] width 28 height 28
click at [229, 258] on button "button" at bounding box center [214, 260] width 41 height 41
click at [210, 355] on icon "button" at bounding box center [206, 354] width 21 height 21
click at [562, 355] on icon "button" at bounding box center [555, 354] width 28 height 28
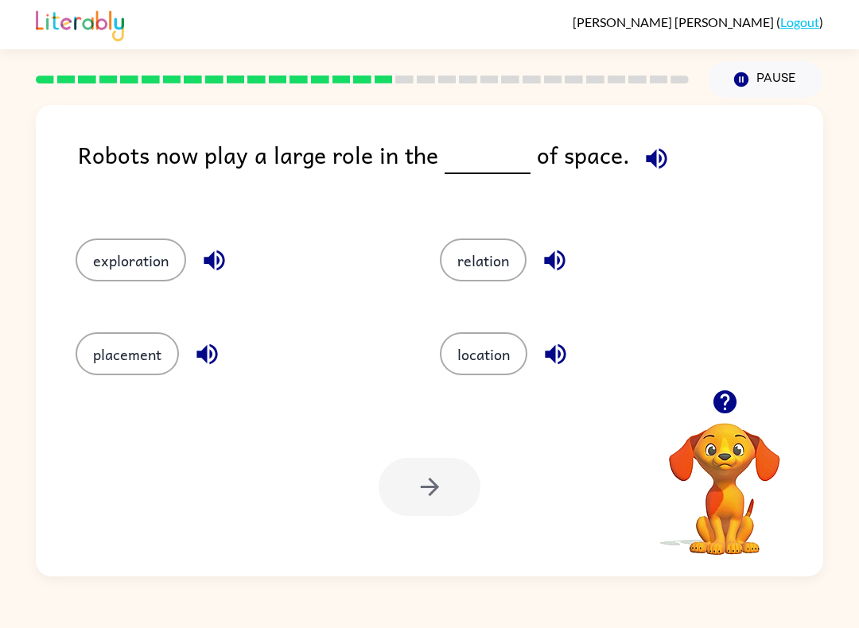
click at [120, 260] on button "exploration" at bounding box center [131, 260] width 111 height 43
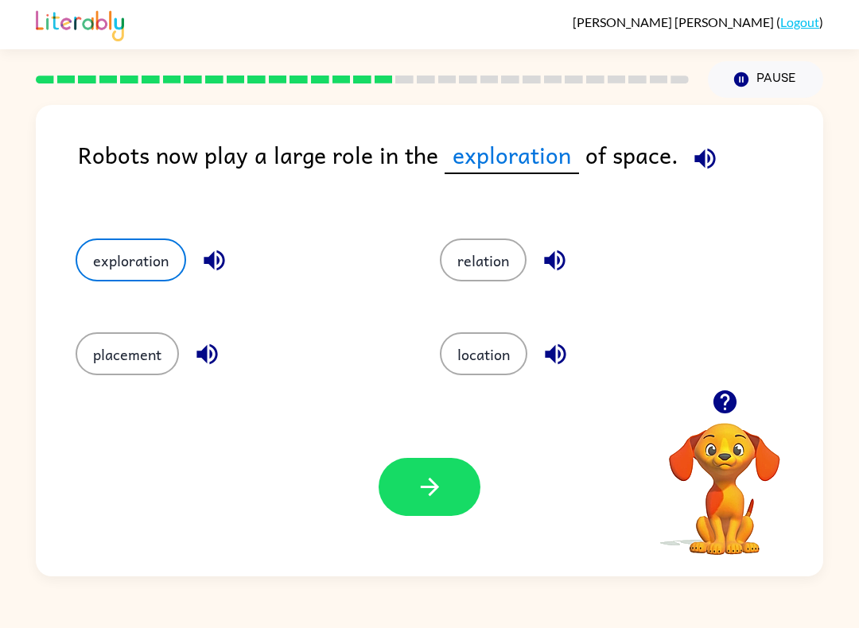
click at [440, 501] on icon "button" at bounding box center [430, 487] width 28 height 28
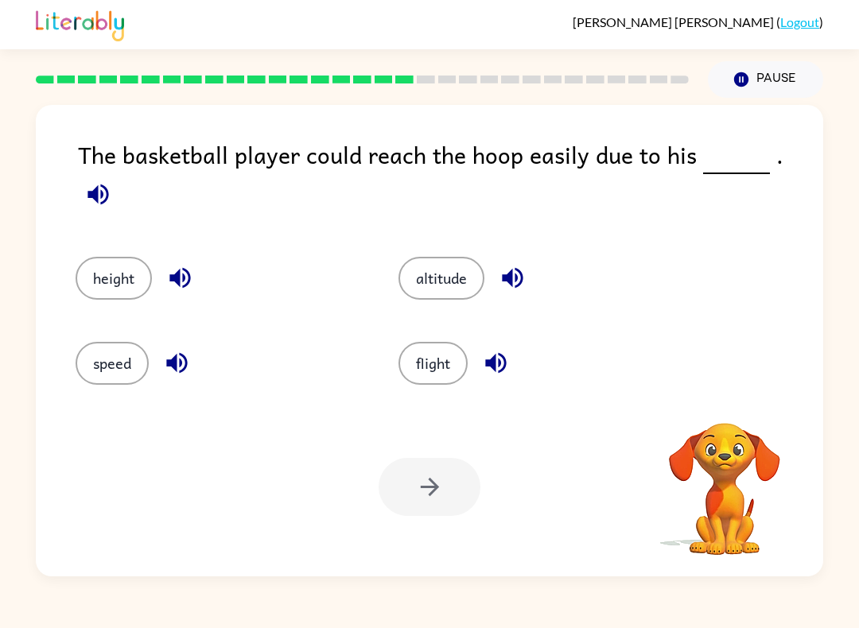
click at [112, 180] on icon "button" at bounding box center [98, 194] width 28 height 28
click at [108, 184] on icon "button" at bounding box center [97, 194] width 21 height 21
click at [118, 276] on button "height" at bounding box center [114, 278] width 76 height 43
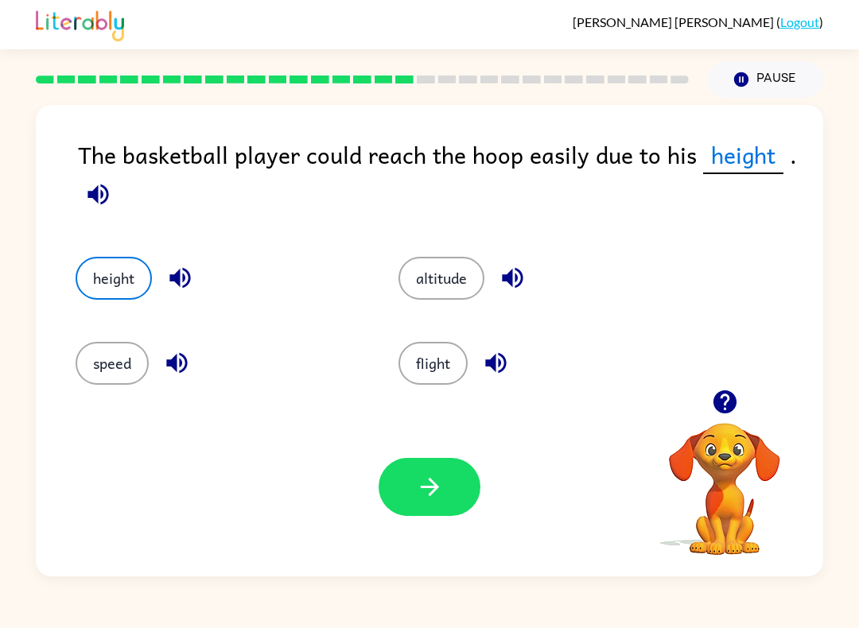
click at [420, 475] on icon "button" at bounding box center [430, 487] width 28 height 28
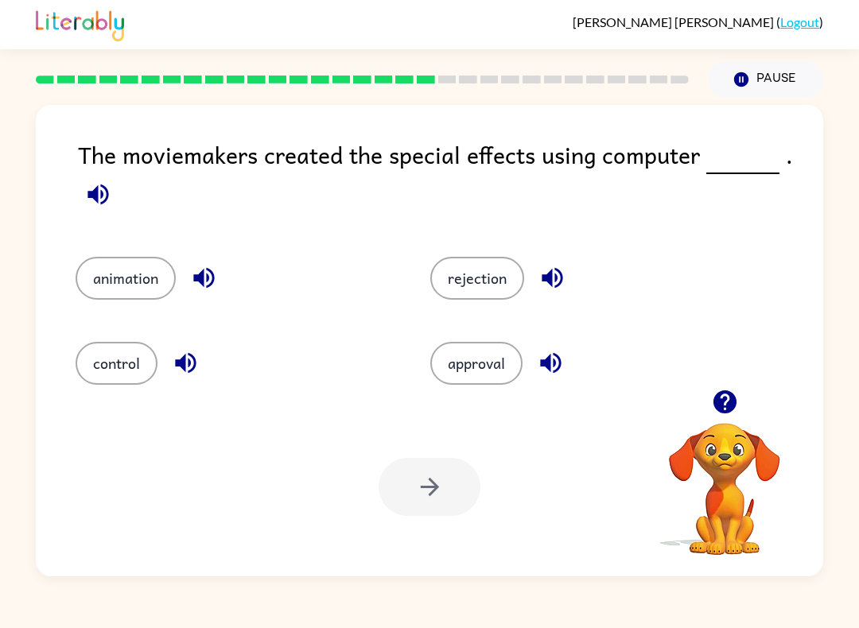
click at [101, 208] on icon "button" at bounding box center [98, 194] width 28 height 28
click at [131, 289] on button "animation" at bounding box center [126, 278] width 100 height 43
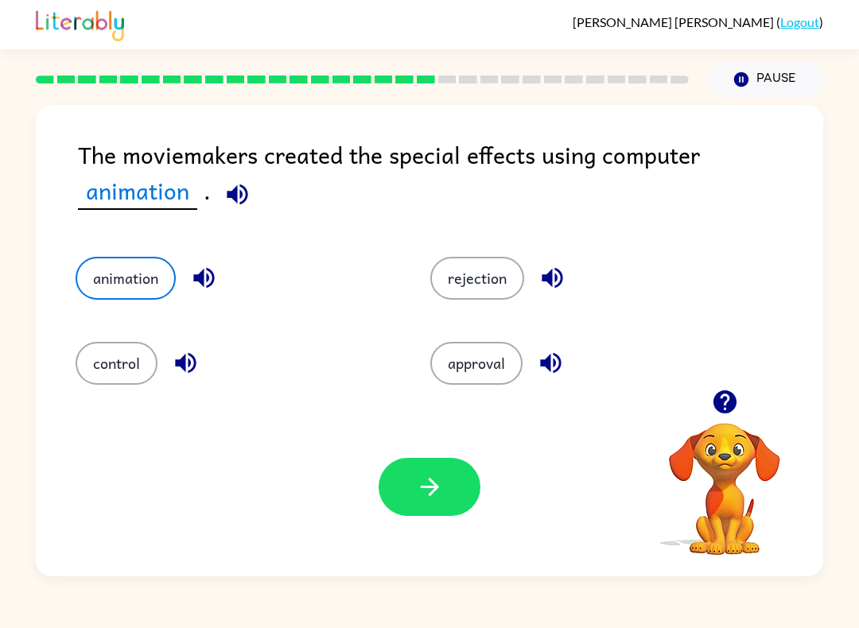
click at [426, 484] on icon "button" at bounding box center [430, 487] width 28 height 28
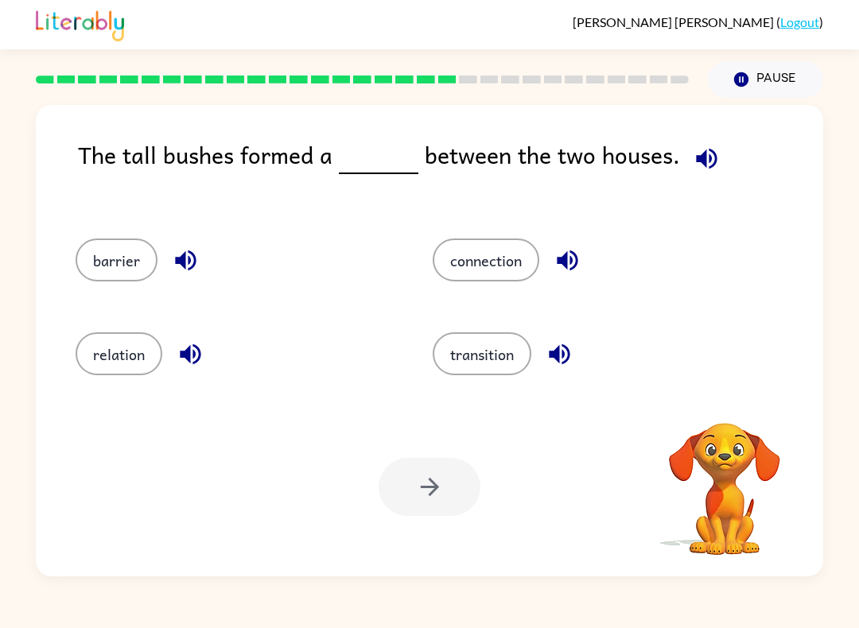
click at [694, 156] on icon "button" at bounding box center [707, 159] width 28 height 28
click at [108, 277] on button "barrier" at bounding box center [117, 260] width 82 height 43
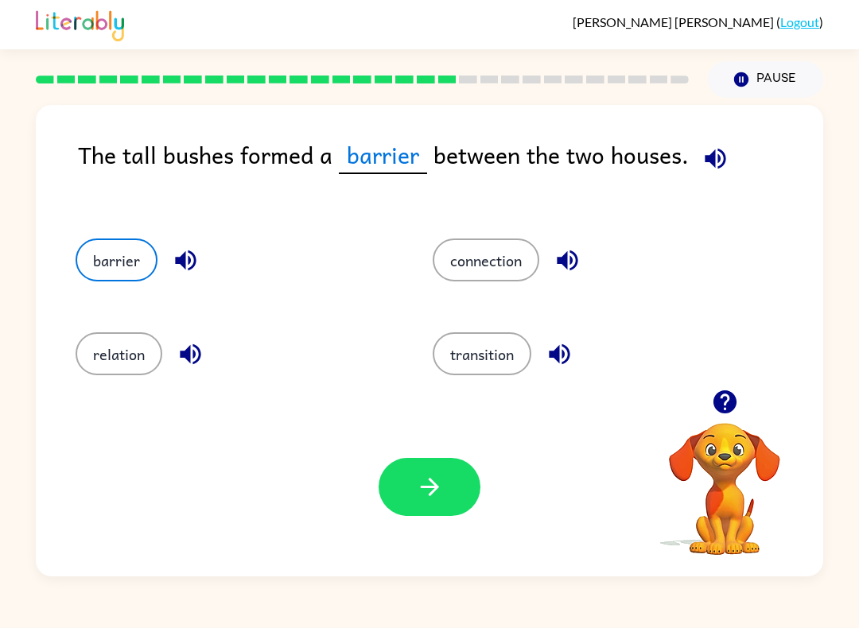
click at [429, 483] on icon "button" at bounding box center [430, 487] width 28 height 28
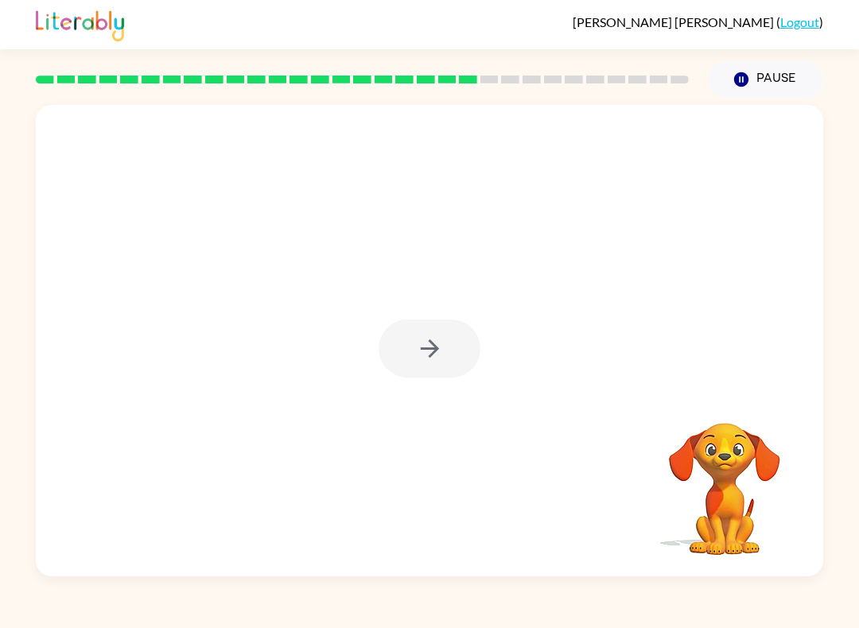
click at [427, 324] on div at bounding box center [429, 349] width 102 height 58
click at [426, 324] on div at bounding box center [429, 349] width 102 height 58
click at [428, 328] on button "button" at bounding box center [429, 349] width 102 height 58
click at [427, 328] on div at bounding box center [429, 349] width 102 height 58
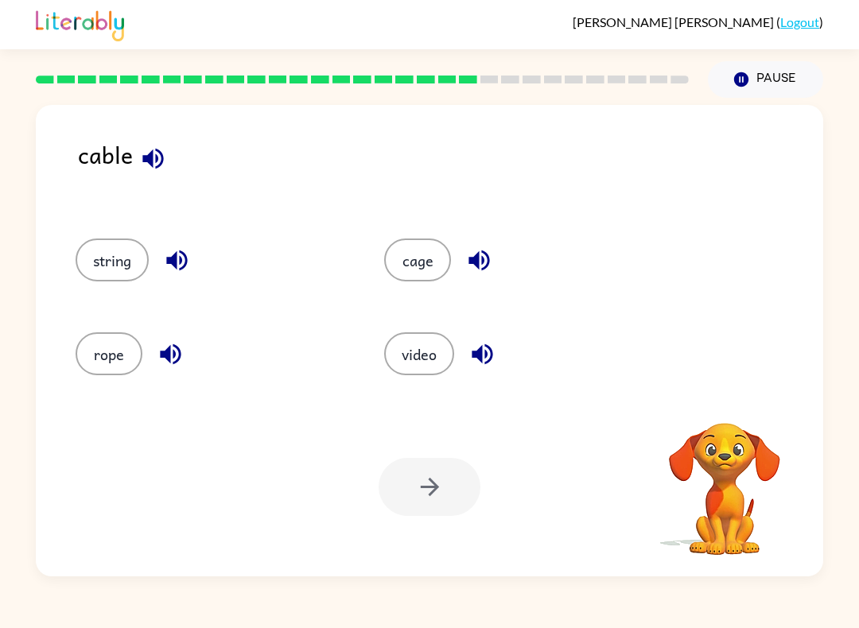
click at [153, 166] on icon "button" at bounding box center [153, 159] width 28 height 28
click at [146, 159] on icon "button" at bounding box center [152, 158] width 21 height 21
click at [146, 158] on icon "button" at bounding box center [152, 158] width 21 height 21
click at [155, 160] on icon "button" at bounding box center [152, 158] width 21 height 21
click at [153, 152] on icon "button" at bounding box center [153, 159] width 28 height 28
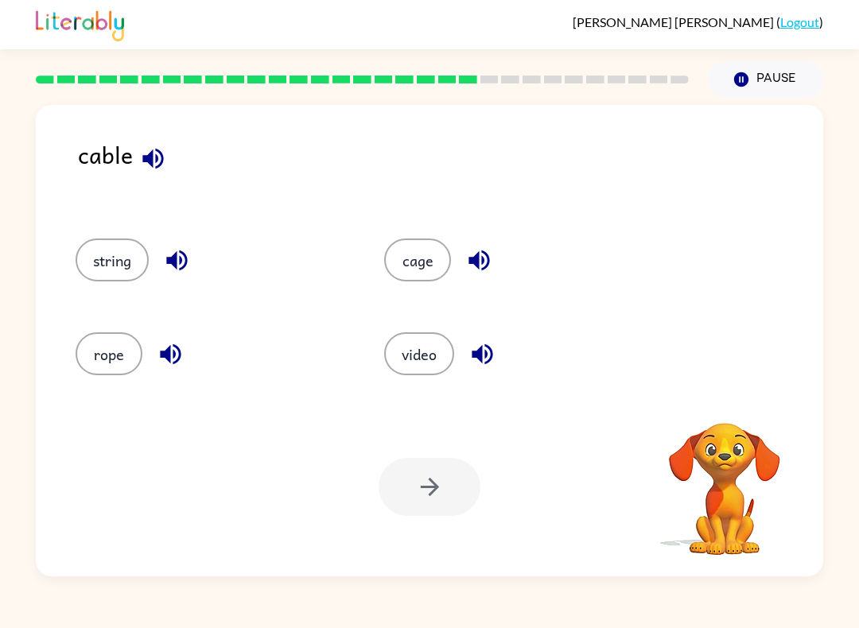
click at [147, 151] on icon "button" at bounding box center [153, 159] width 28 height 28
click at [121, 346] on button "rope" at bounding box center [109, 353] width 67 height 43
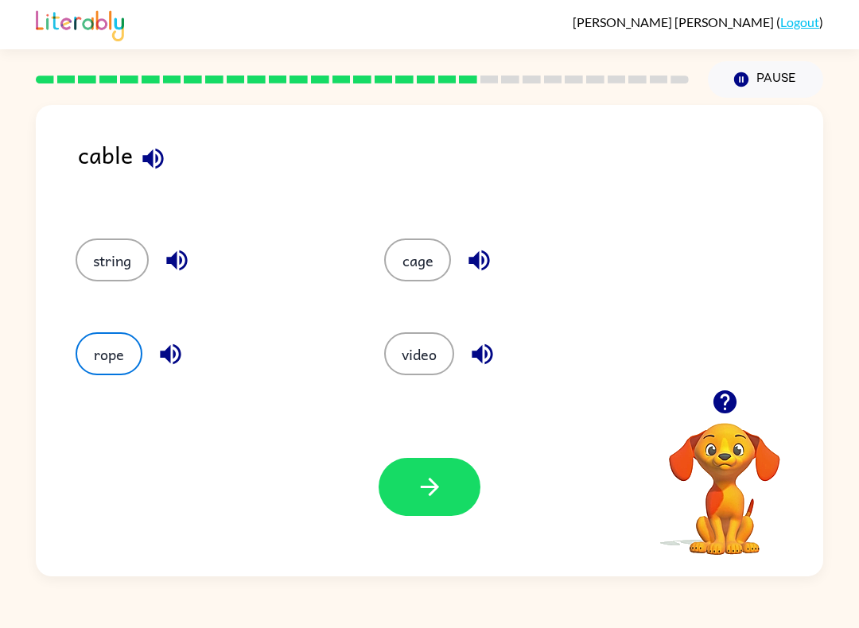
click at [114, 257] on button "string" at bounding box center [112, 260] width 73 height 43
click at [126, 360] on button "rope" at bounding box center [109, 353] width 67 height 43
click at [100, 254] on button "string" at bounding box center [112, 260] width 73 height 43
click at [108, 343] on button "rope" at bounding box center [109, 353] width 67 height 43
click at [107, 281] on button "string" at bounding box center [112, 260] width 73 height 43
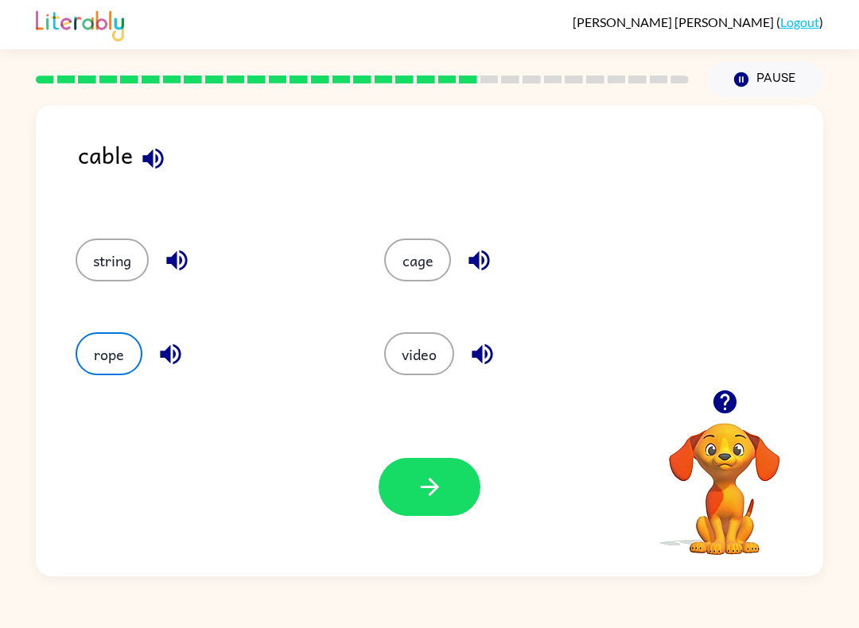
click at [427, 500] on icon "button" at bounding box center [430, 487] width 28 height 28
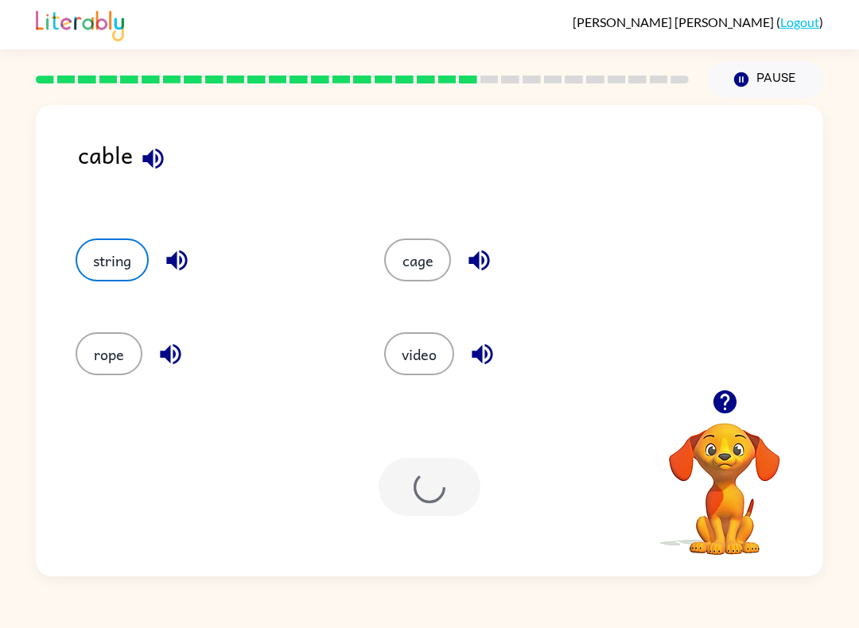
click at [440, 518] on div "Your browser must support playing .mp4 files to use Literably. Please try using…" at bounding box center [429, 487] width 787 height 179
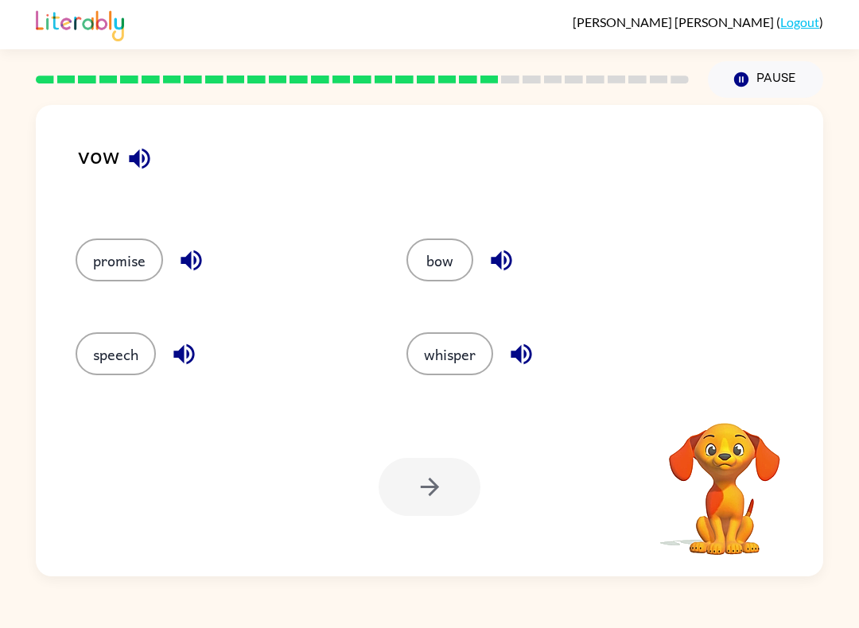
click at [139, 156] on icon "button" at bounding box center [140, 159] width 28 height 28
click at [142, 161] on icon "button" at bounding box center [139, 158] width 21 height 21
click at [447, 249] on button "bow" at bounding box center [439, 260] width 67 height 43
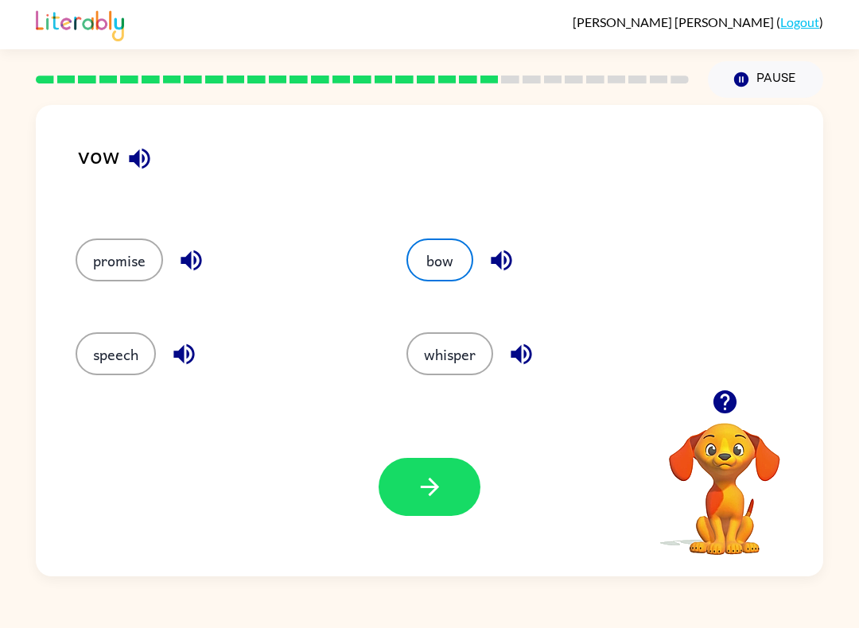
click at [413, 504] on button "button" at bounding box center [429, 487] width 102 height 58
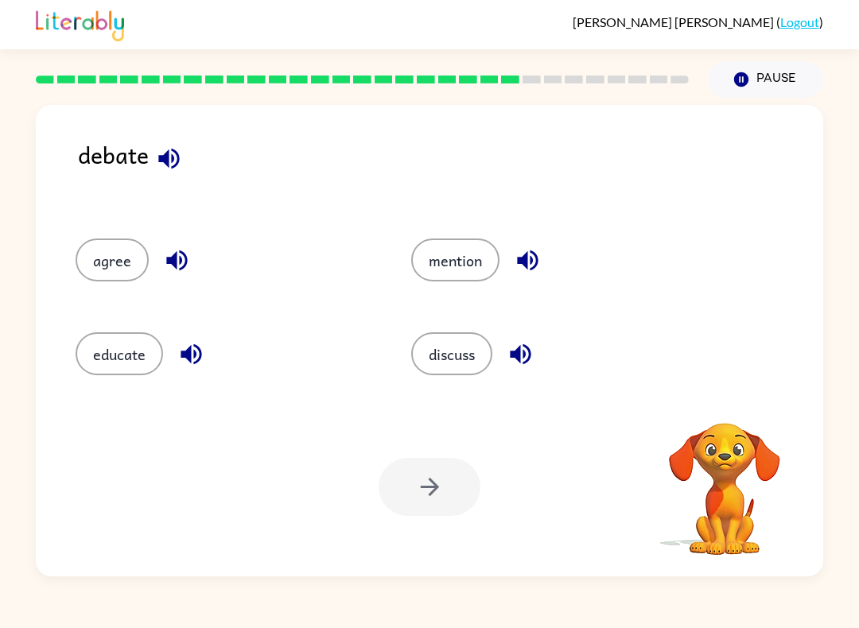
click at [165, 169] on icon "button" at bounding box center [169, 159] width 28 height 28
click at [191, 266] on button "button" at bounding box center [177, 260] width 41 height 41
click at [490, 355] on button "discuss" at bounding box center [451, 353] width 81 height 43
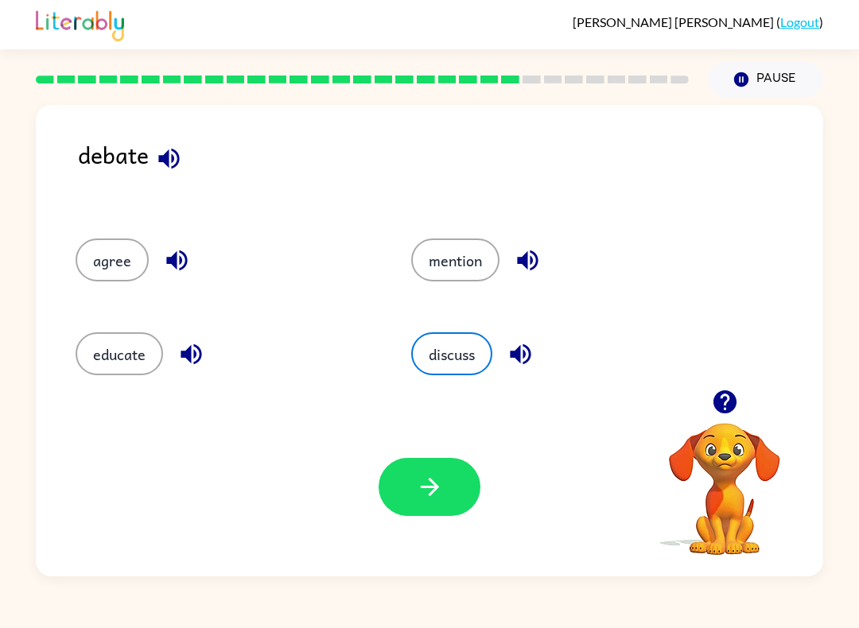
click at [411, 495] on button "button" at bounding box center [429, 487] width 102 height 58
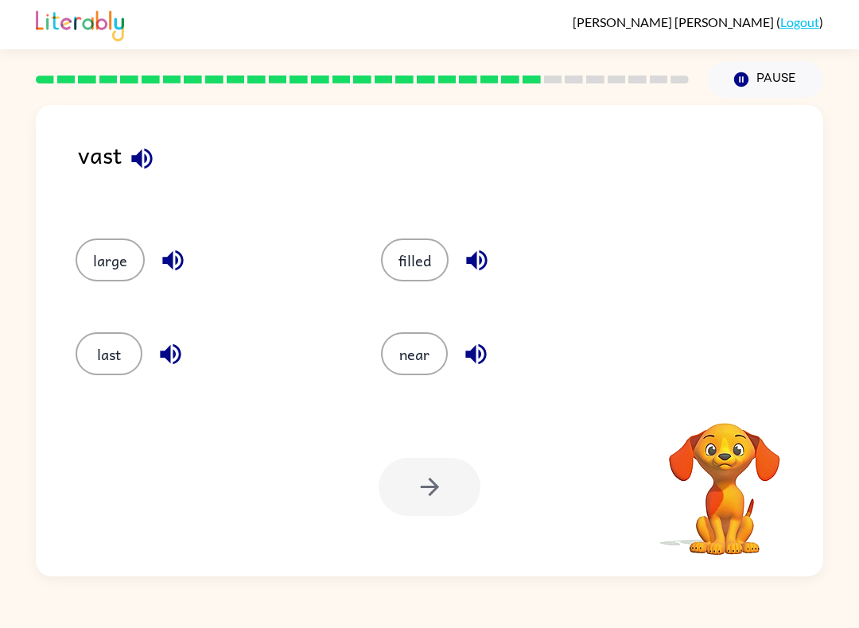
click at [141, 167] on icon "button" at bounding box center [141, 158] width 21 height 21
click at [119, 359] on button "last" at bounding box center [109, 353] width 67 height 43
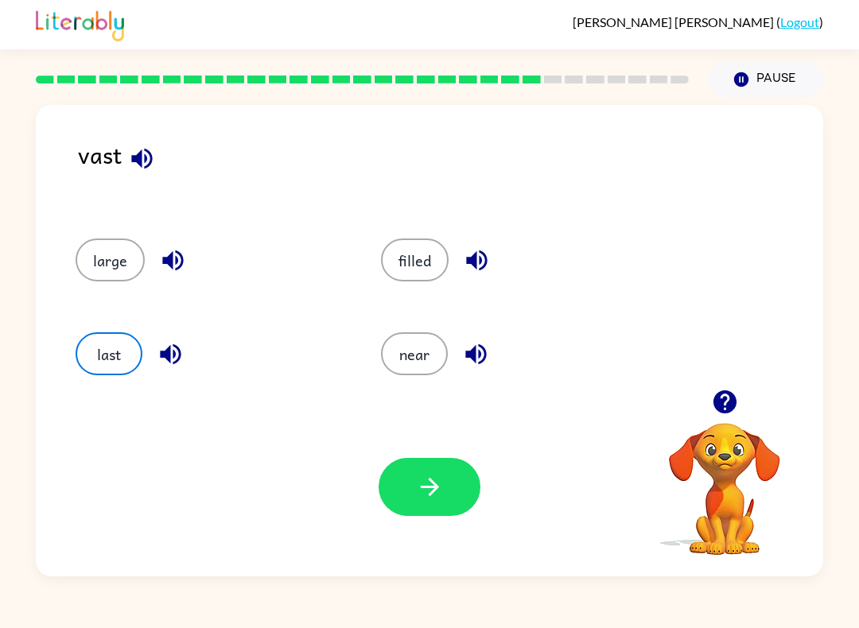
click at [460, 529] on div "Your browser must support playing .mp4 files to use Literably. Please try using…" at bounding box center [429, 487] width 787 height 179
click at [416, 482] on icon "button" at bounding box center [430, 487] width 28 height 28
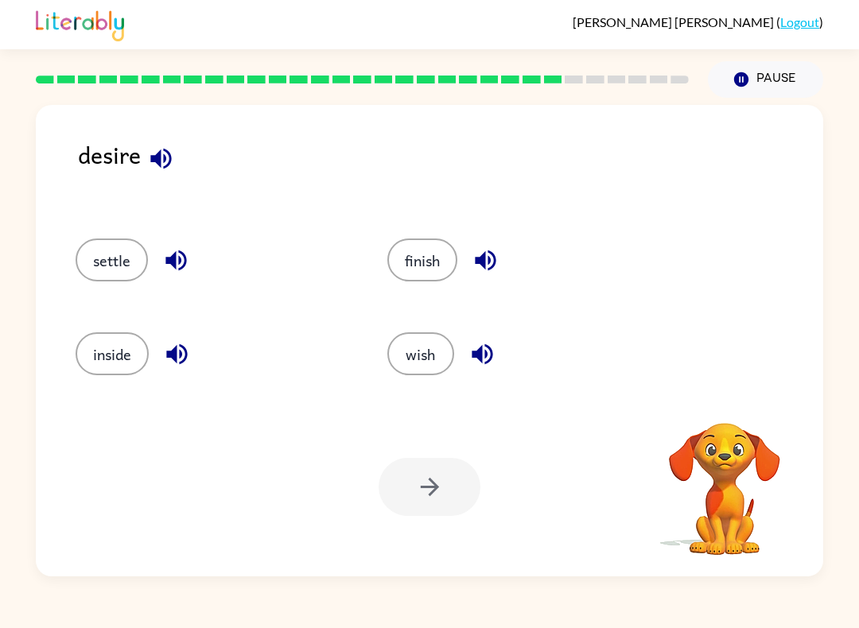
click at [157, 164] on icon "button" at bounding box center [160, 158] width 21 height 21
click at [173, 161] on icon "button" at bounding box center [161, 159] width 28 height 28
click at [171, 162] on icon "button" at bounding box center [160, 158] width 21 height 21
click at [171, 161] on icon "button" at bounding box center [160, 158] width 21 height 21
click at [169, 161] on icon "button" at bounding box center [160, 158] width 21 height 21
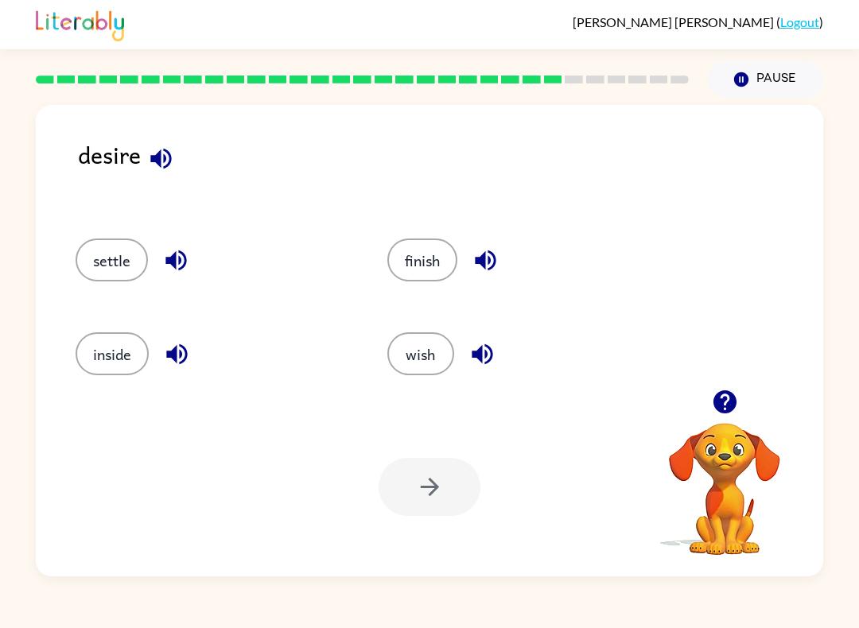
click at [158, 161] on icon "button" at bounding box center [160, 158] width 21 height 21
click at [163, 165] on icon "button" at bounding box center [161, 159] width 28 height 28
click at [121, 271] on button "settle" at bounding box center [112, 260] width 72 height 43
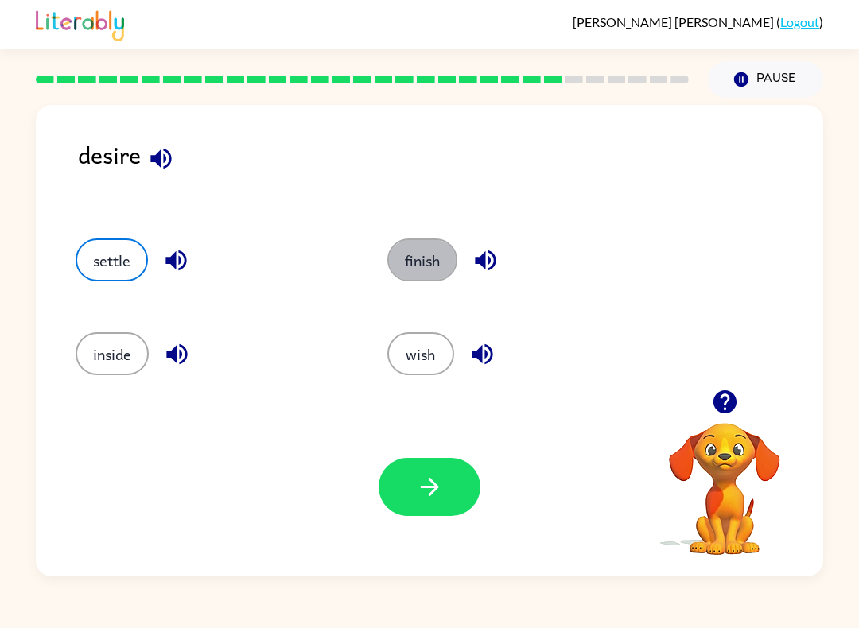
click at [421, 256] on button "finish" at bounding box center [422, 260] width 70 height 43
click at [111, 252] on button "settle" at bounding box center [112, 260] width 72 height 43
click at [417, 516] on button "button" at bounding box center [429, 487] width 102 height 58
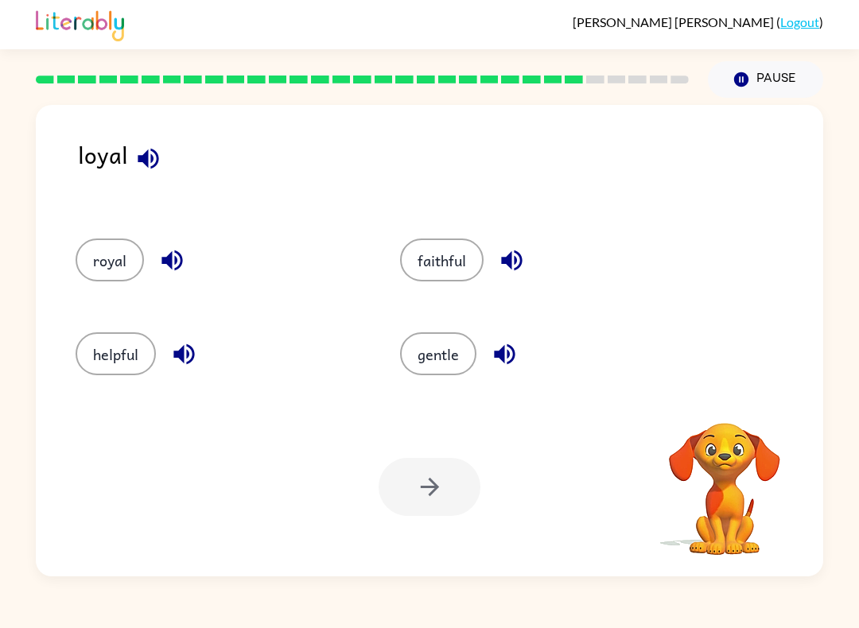
click at [153, 153] on icon "button" at bounding box center [148, 158] width 21 height 21
click at [114, 259] on button "royal" at bounding box center [110, 260] width 68 height 43
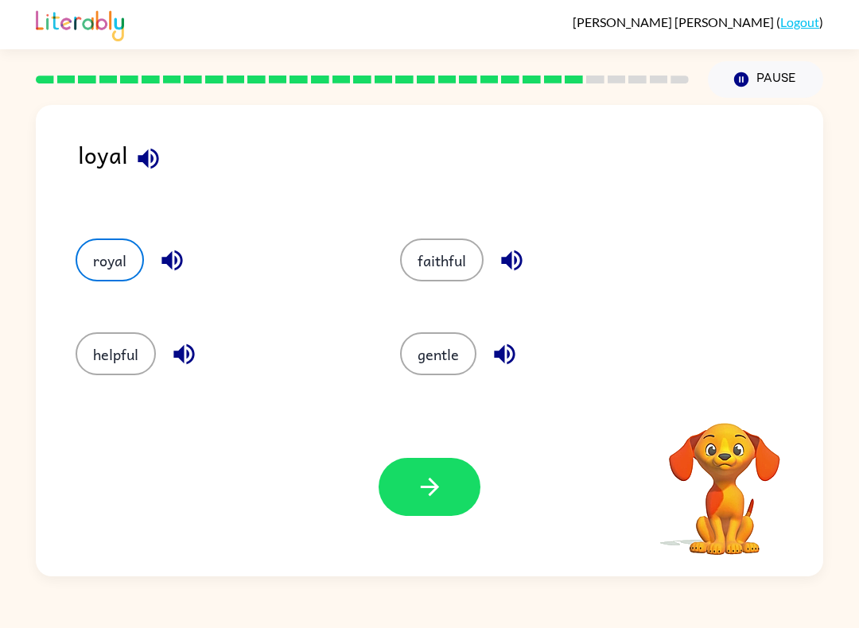
click at [431, 495] on icon "button" at bounding box center [429, 487] width 18 height 18
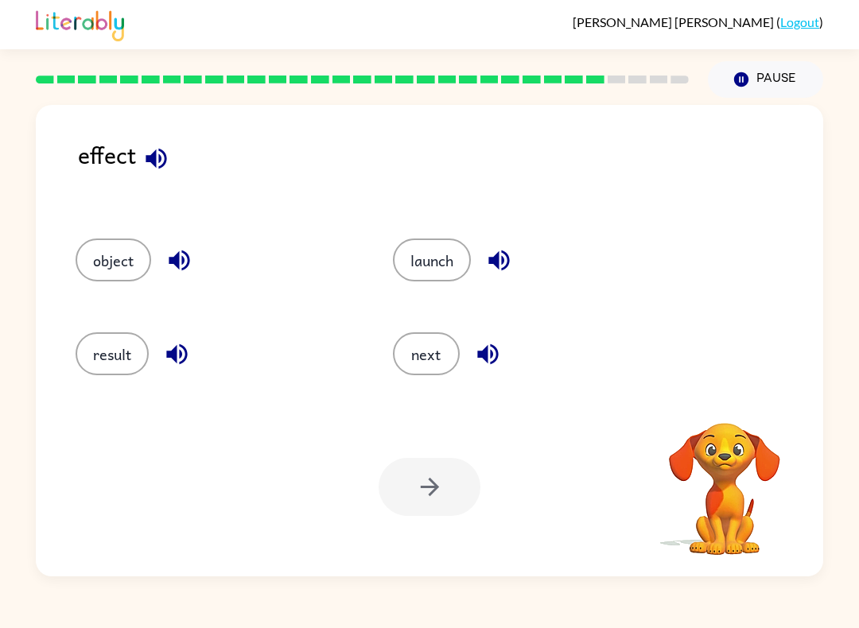
click at [148, 158] on icon "button" at bounding box center [156, 158] width 21 height 21
click at [120, 353] on button "result" at bounding box center [112, 353] width 73 height 43
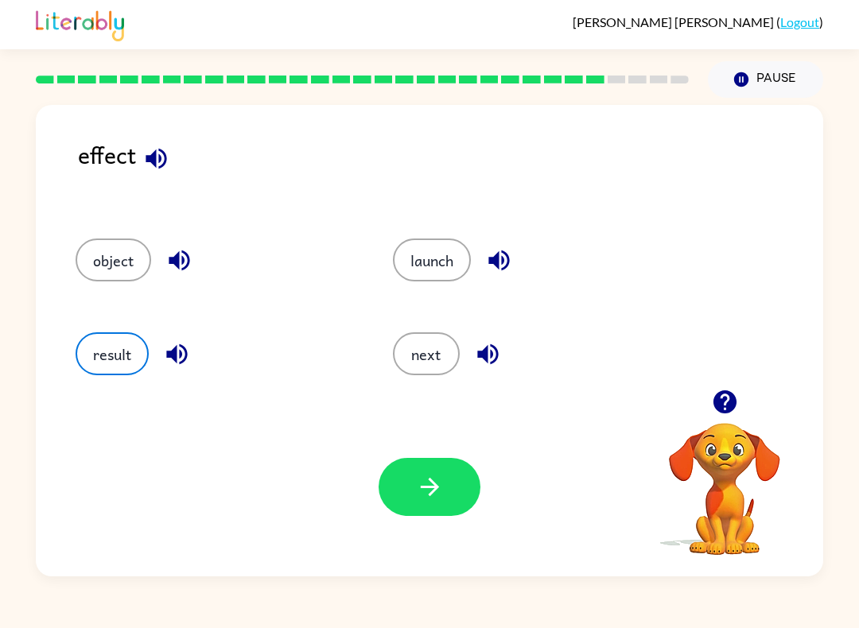
click at [443, 235] on div "launch" at bounding box center [521, 255] width 317 height 94
click at [406, 473] on button "button" at bounding box center [429, 487] width 102 height 58
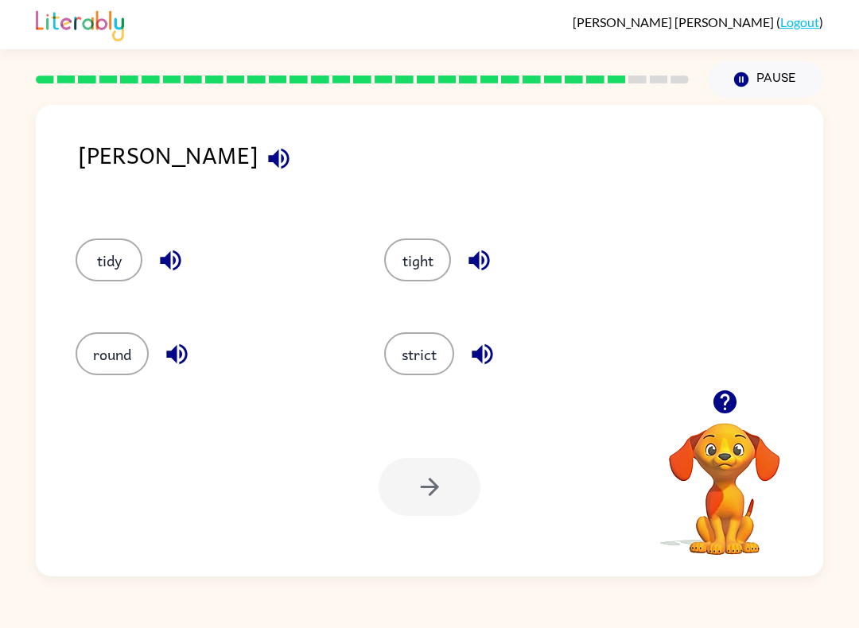
click at [268, 158] on icon "button" at bounding box center [278, 158] width 21 height 21
click at [472, 263] on icon "button" at bounding box center [478, 260] width 21 height 21
click at [479, 370] on button "button" at bounding box center [482, 354] width 41 height 41
click at [181, 363] on icon "button" at bounding box center [176, 354] width 21 height 21
click at [166, 265] on icon "button" at bounding box center [170, 260] width 21 height 21
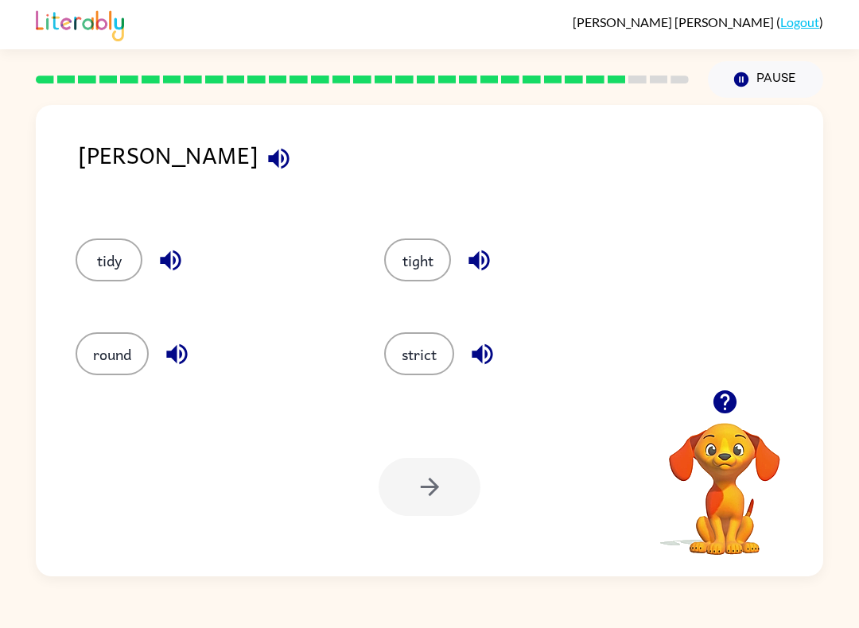
click at [409, 357] on button "strict" at bounding box center [419, 353] width 70 height 43
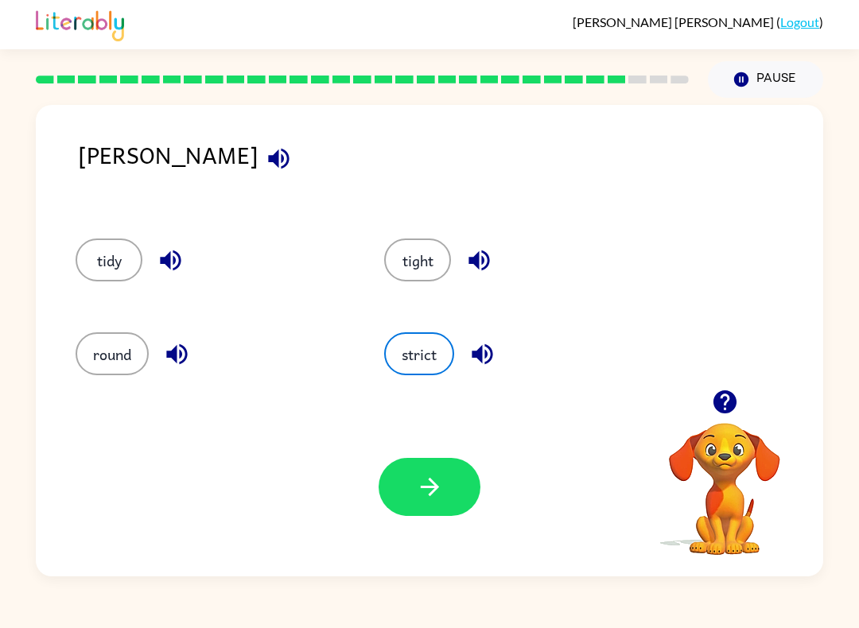
click at [357, 454] on div "Your browser must support playing .mp4 files to use Literably. Please try using…" at bounding box center [429, 487] width 787 height 179
click at [433, 489] on icon "button" at bounding box center [430, 487] width 28 height 28
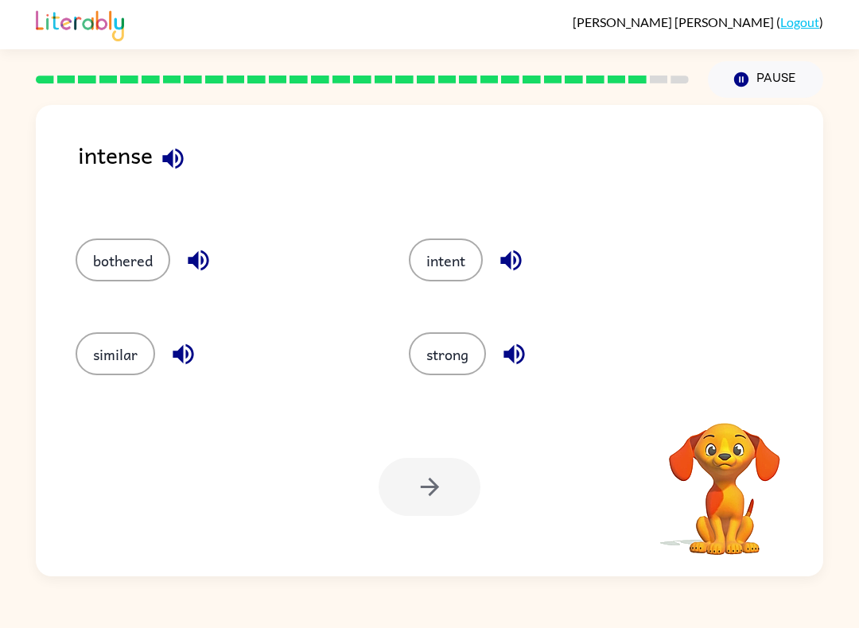
click at [442, 488] on div at bounding box center [429, 487] width 102 height 58
click at [171, 161] on icon "button" at bounding box center [172, 158] width 21 height 21
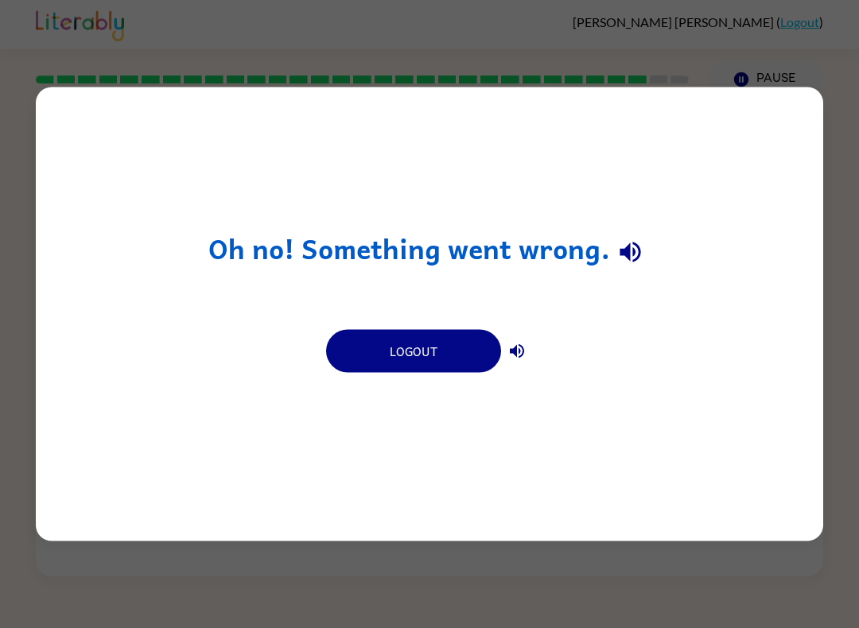
click at [399, 340] on button "Logout" at bounding box center [413, 351] width 175 height 43
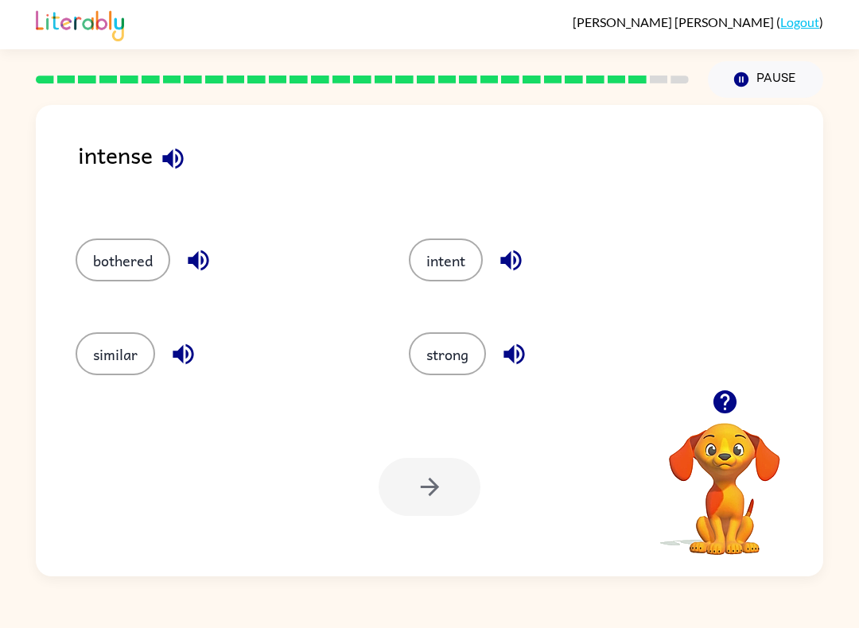
click at [166, 147] on icon "button" at bounding box center [173, 159] width 28 height 28
click at [196, 254] on icon "button" at bounding box center [198, 260] width 28 height 28
click at [181, 360] on icon "button" at bounding box center [183, 354] width 21 height 21
click at [464, 262] on button "intent" at bounding box center [446, 260] width 74 height 43
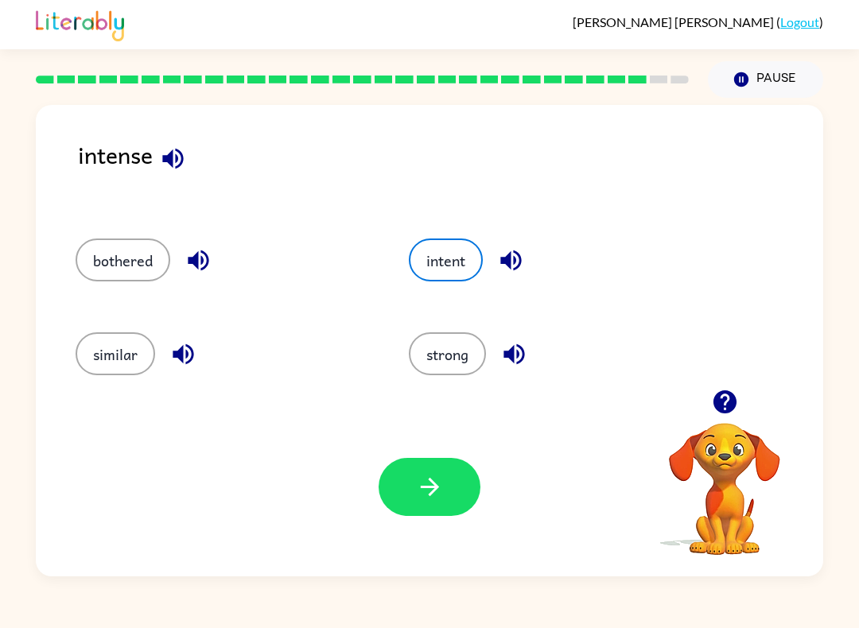
click at [440, 473] on button "button" at bounding box center [429, 487] width 102 height 58
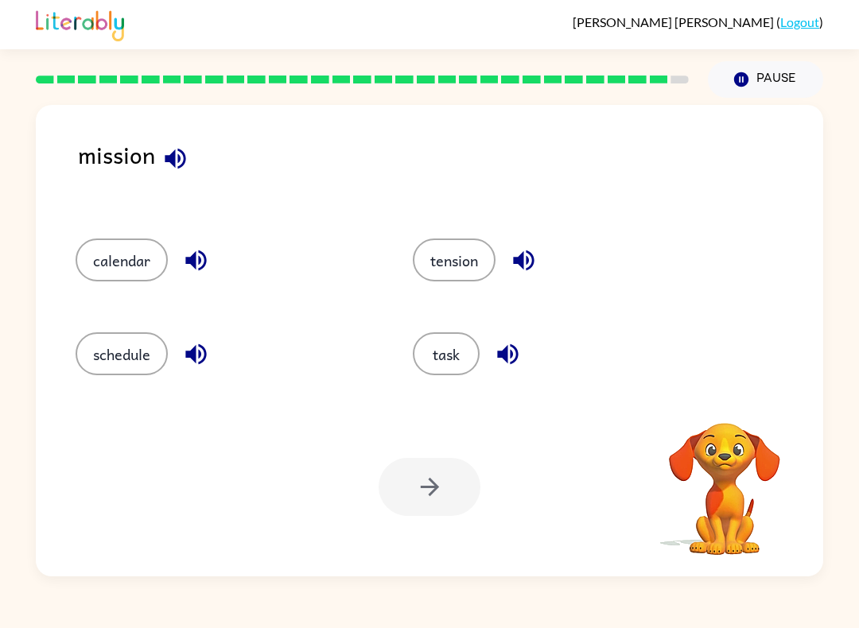
click at [494, 250] on button "tension" at bounding box center [454, 260] width 83 height 43
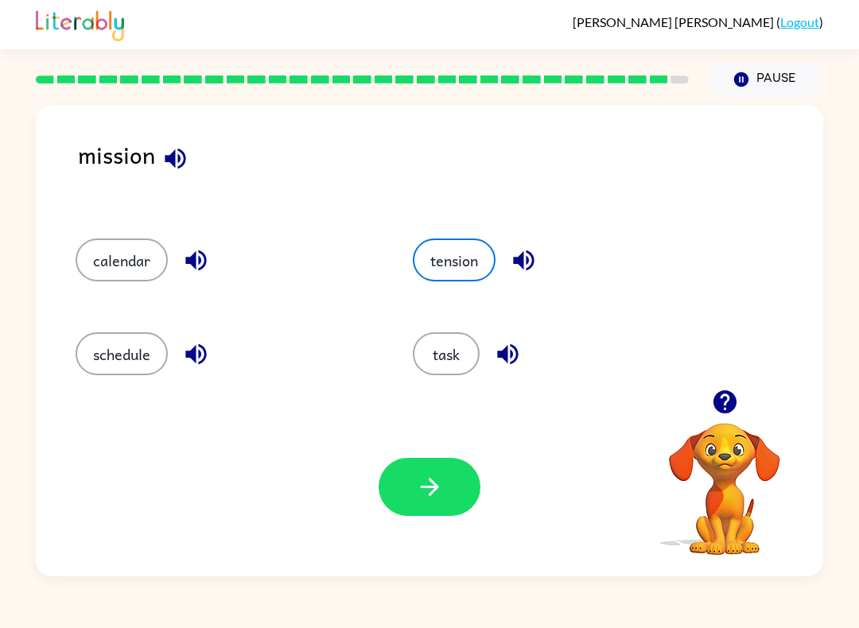
click at [450, 353] on button "task" at bounding box center [446, 353] width 67 height 43
click at [429, 495] on icon "button" at bounding box center [429, 487] width 18 height 18
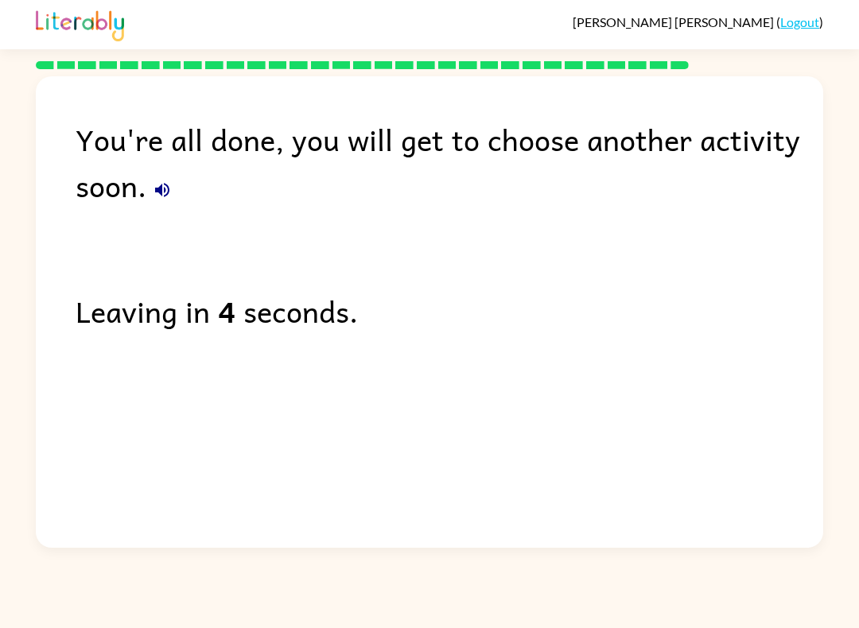
click at [852, 297] on div "You're all done, you will get to choose another activity soon. Leaving in 4 sec…" at bounding box center [429, 308] width 859 height 479
